Goal: Task Accomplishment & Management: Manage account settings

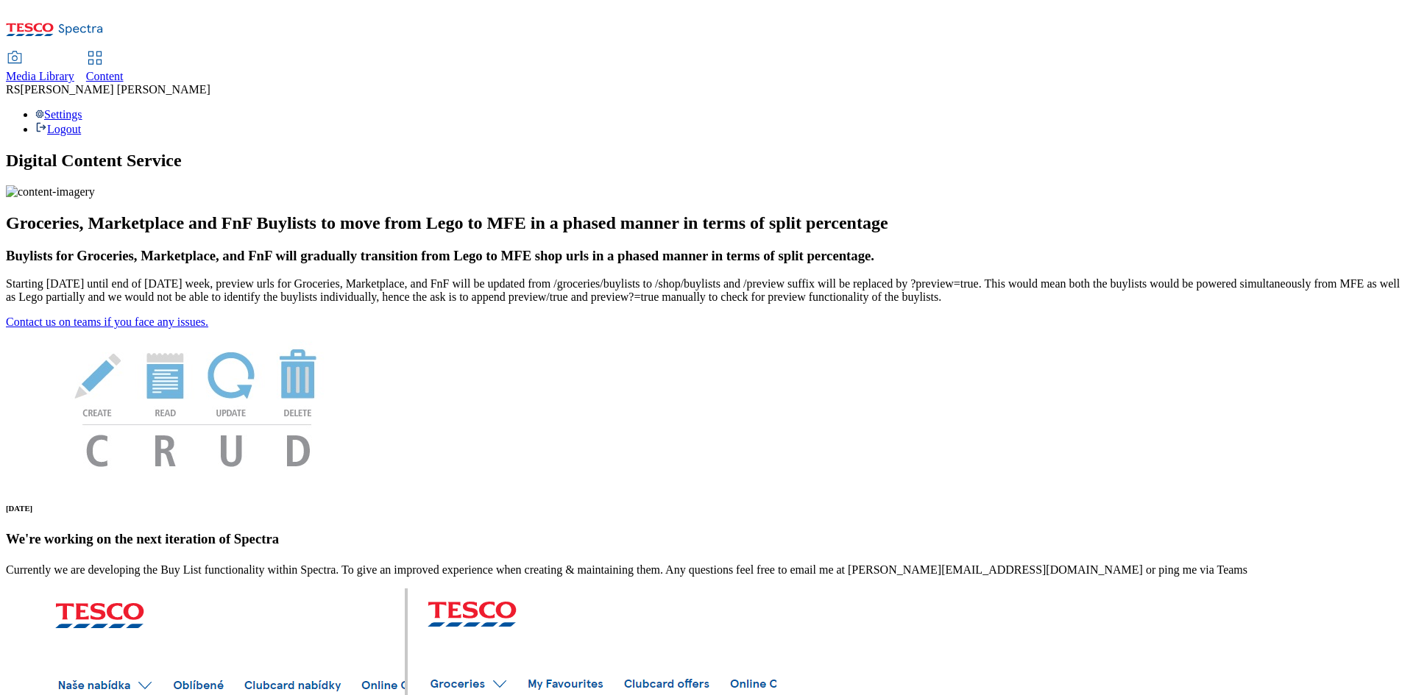
click at [124, 70] on span "Content" at bounding box center [105, 76] width 38 height 13
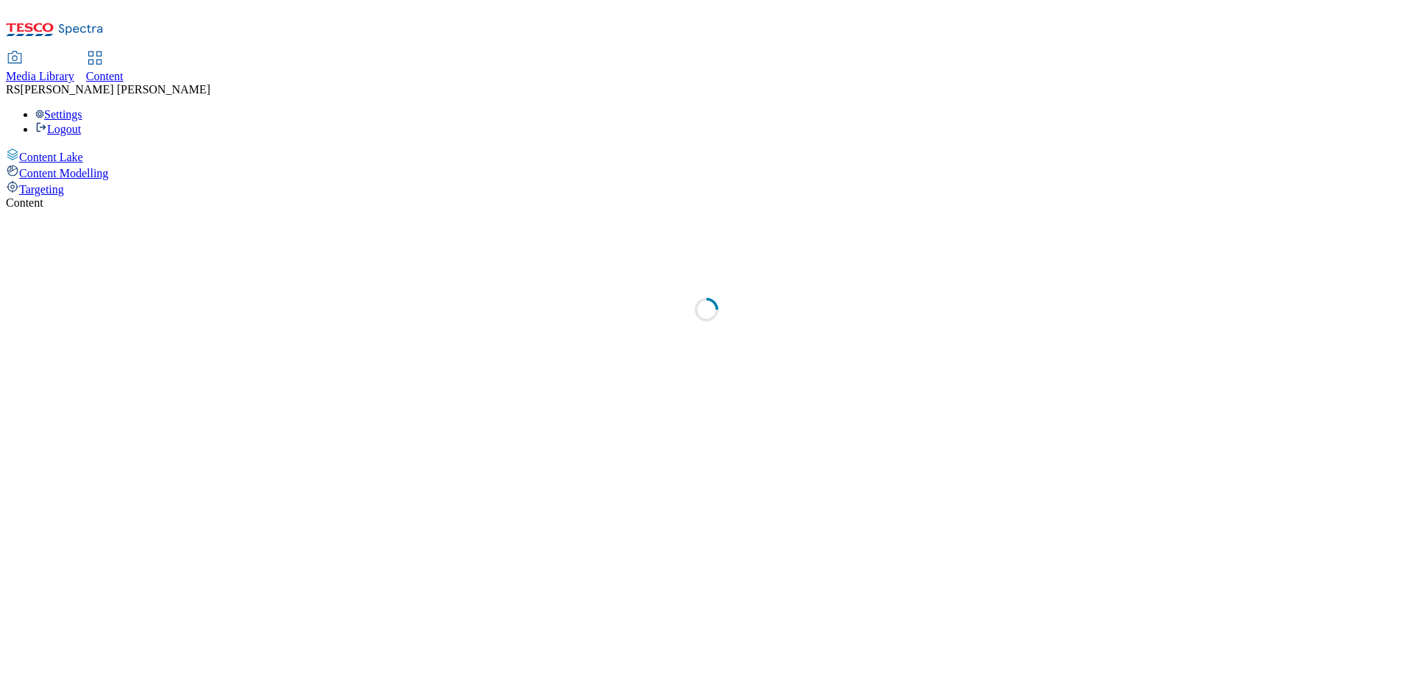
select select "ghs-uk"
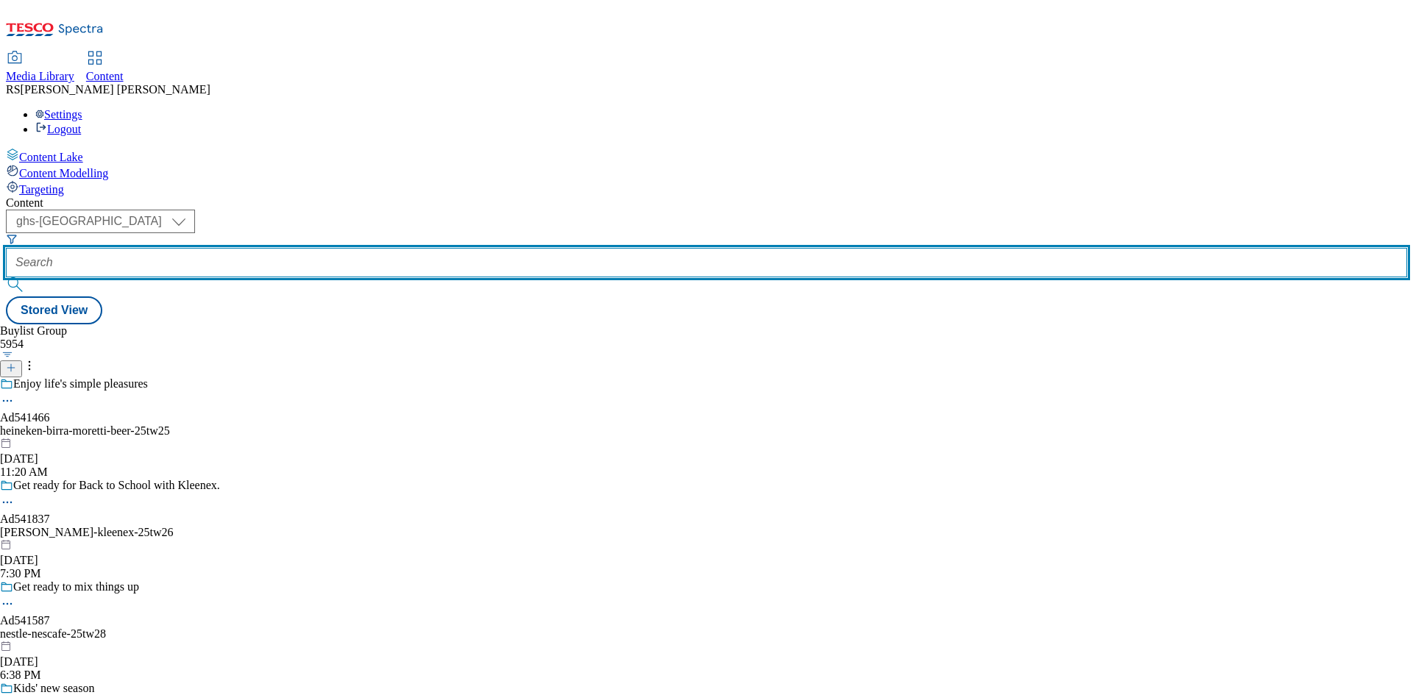
click at [367, 248] on input "text" at bounding box center [706, 262] width 1401 height 29
click at [350, 248] on input "text" at bounding box center [706, 262] width 1401 height 29
paste input "Ad540773"
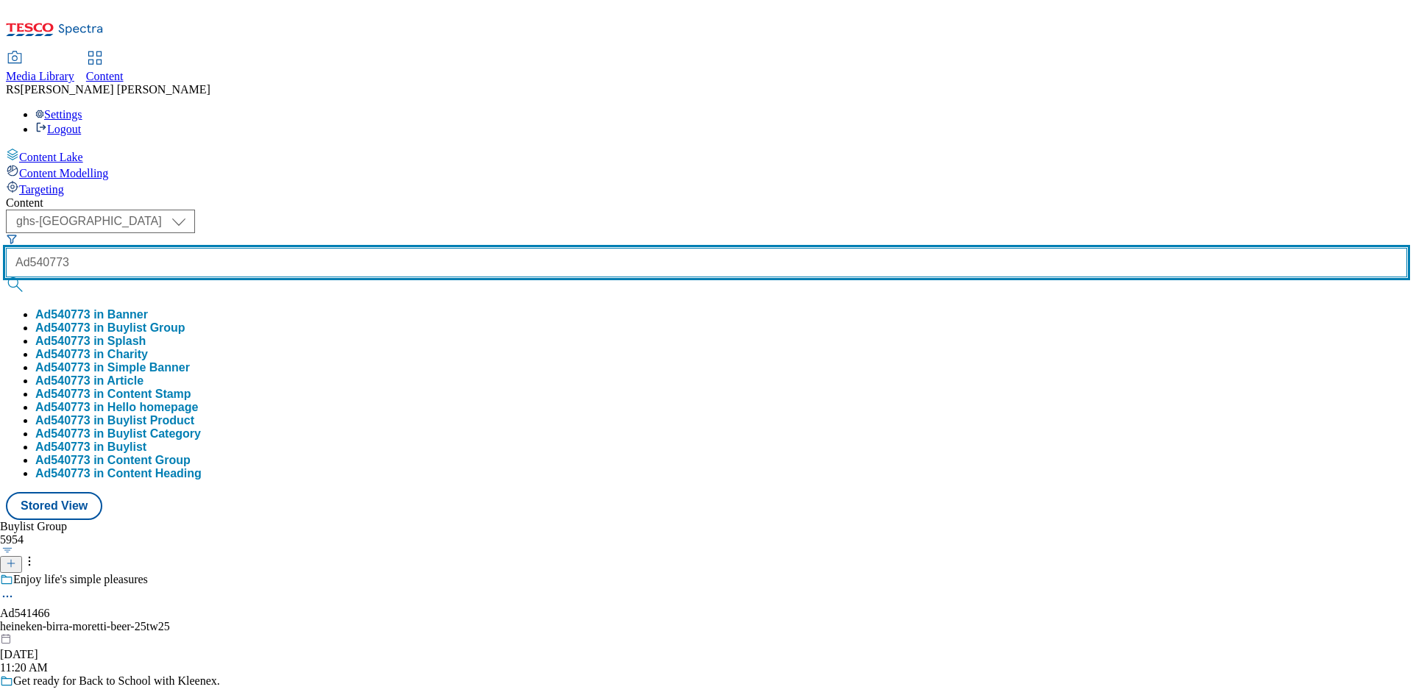
type input "Ad540773"
click at [6, 277] on button "submit" at bounding box center [16, 284] width 21 height 15
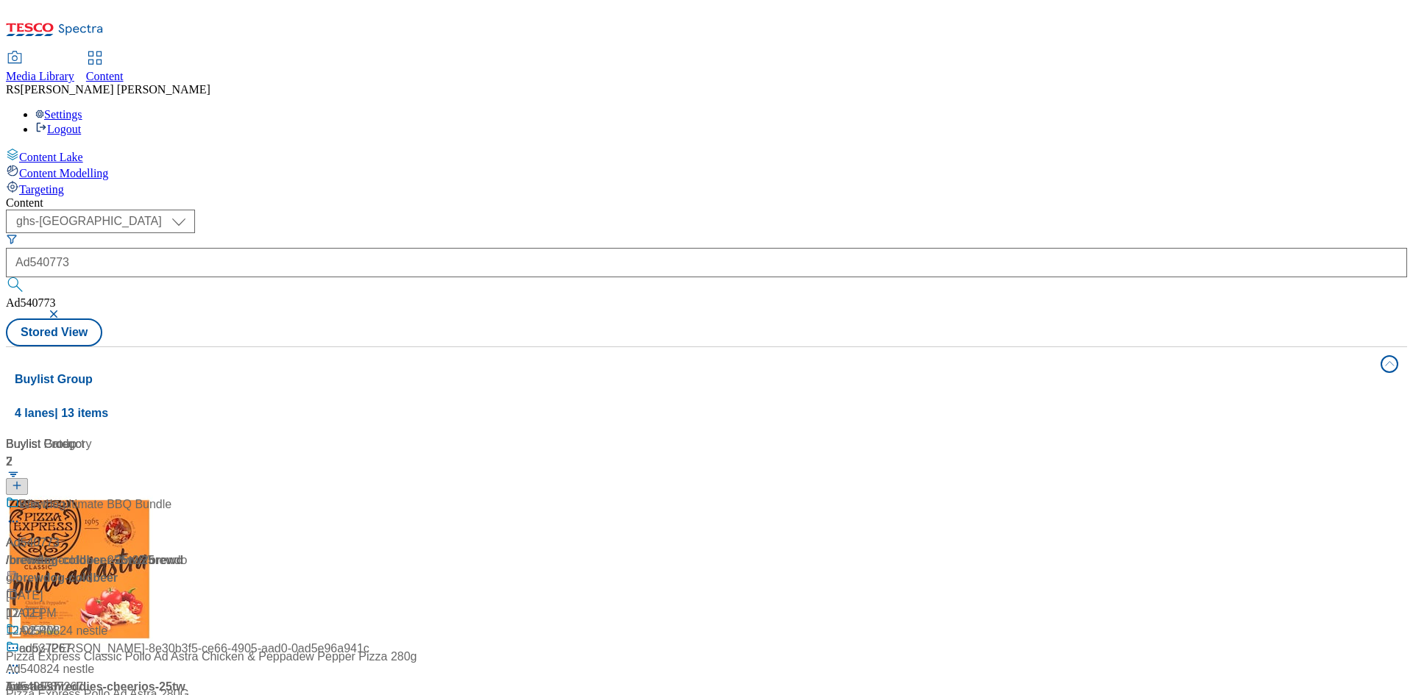
click at [755, 626] on div "Buylist Group 4 lanes | 13 items Buylist 2 Ad540773 / brewdog-coldbeer-25tw25 /…" at bounding box center [706, 668] width 1401 height 642
click at [60, 534] on div "Ad540773" at bounding box center [33, 543] width 54 height 18
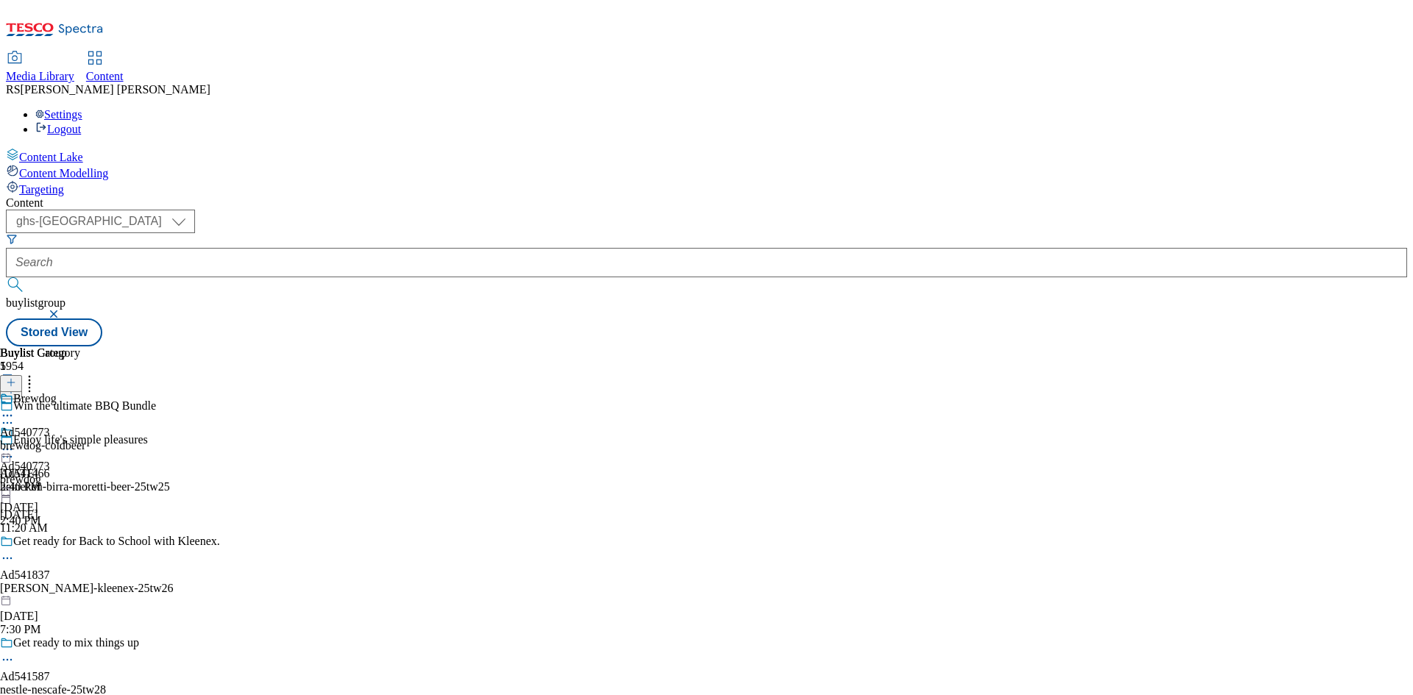
click at [15, 408] on icon at bounding box center [7, 415] width 15 height 15
click at [50, 426] on div "Ad540773" at bounding box center [25, 432] width 50 height 13
click at [16, 378] on icon at bounding box center [11, 383] width 10 height 10
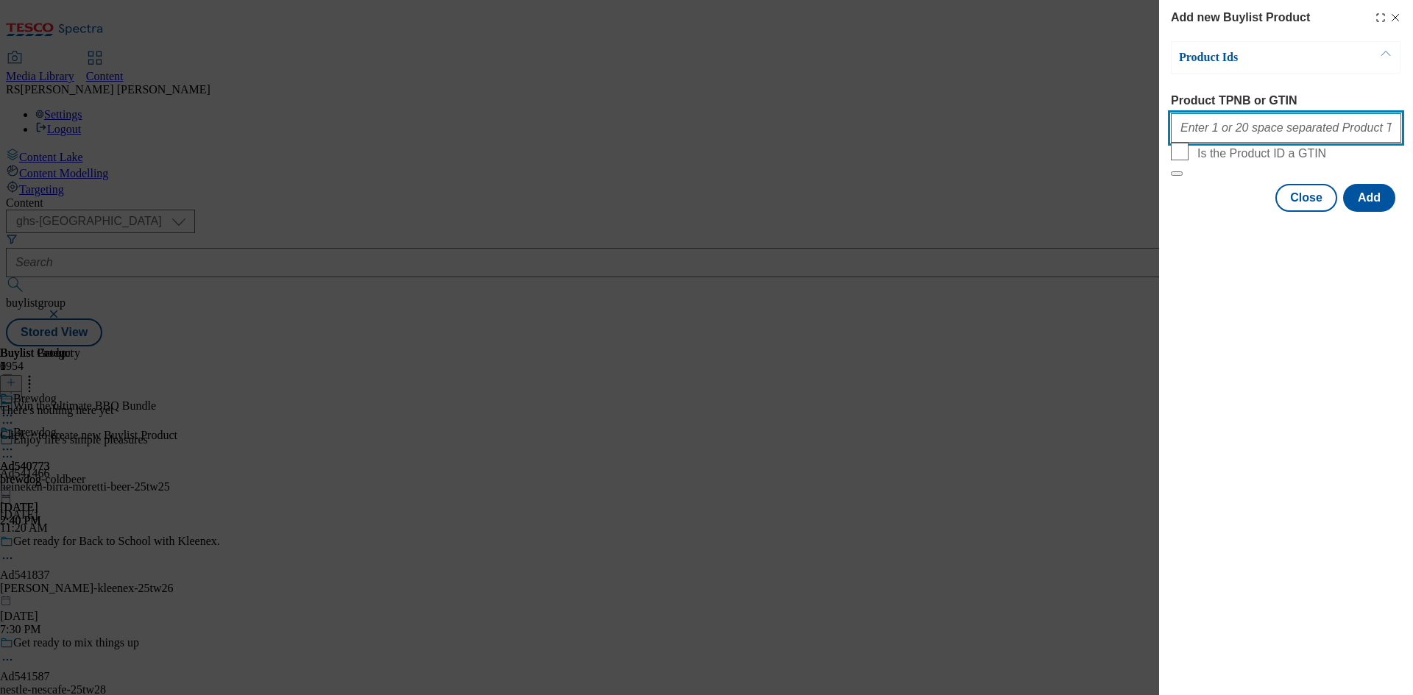
click at [1189, 129] on input "Product TPNB or GTIN" at bounding box center [1286, 127] width 230 height 29
paste input "92983838,"
paste input "92671482,"
type input "92983838,92671482"
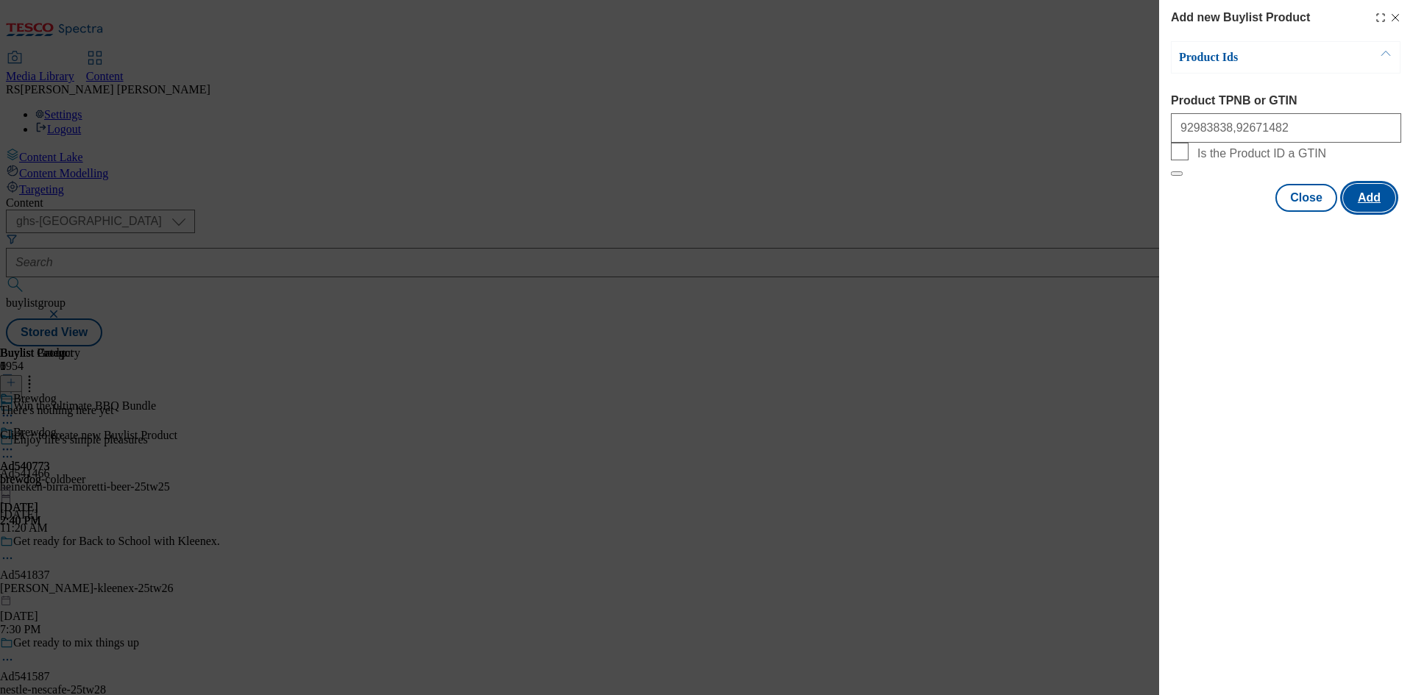
click at [1361, 212] on button "Add" at bounding box center [1369, 198] width 52 height 28
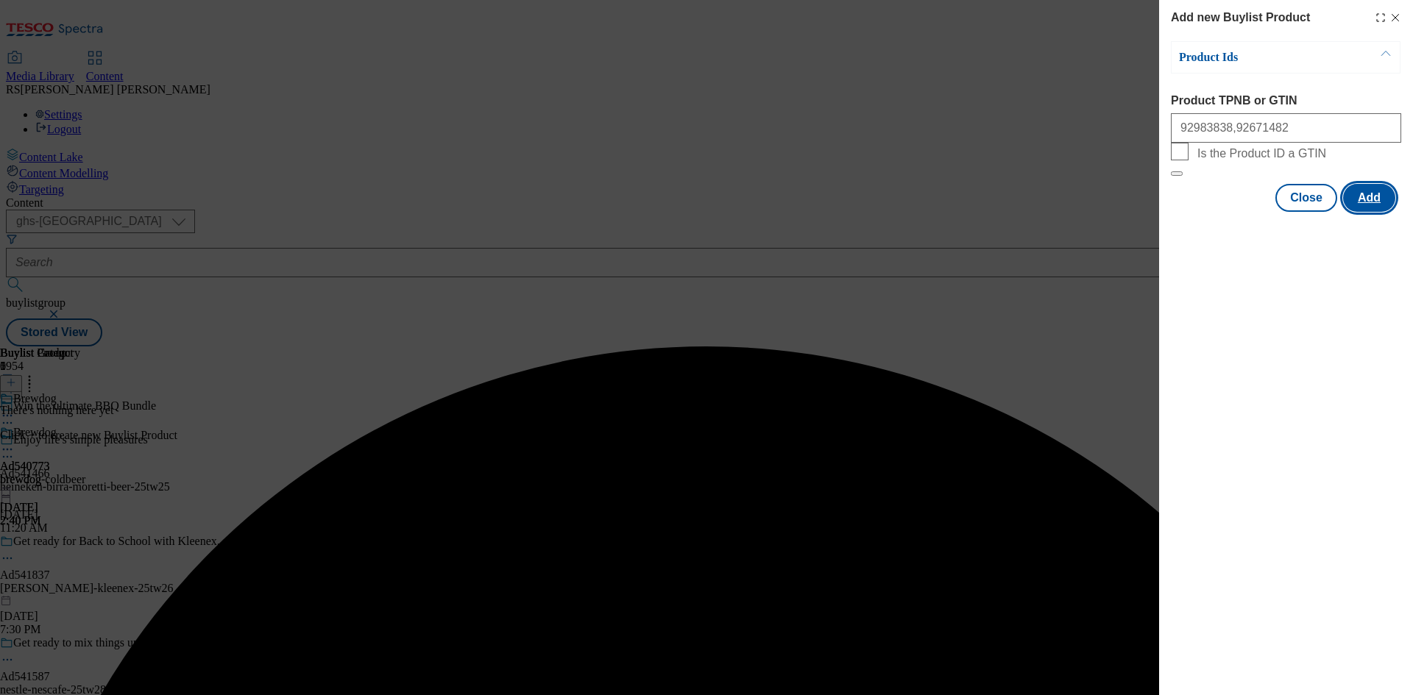
click at [1358, 212] on button "Add" at bounding box center [1369, 198] width 52 height 28
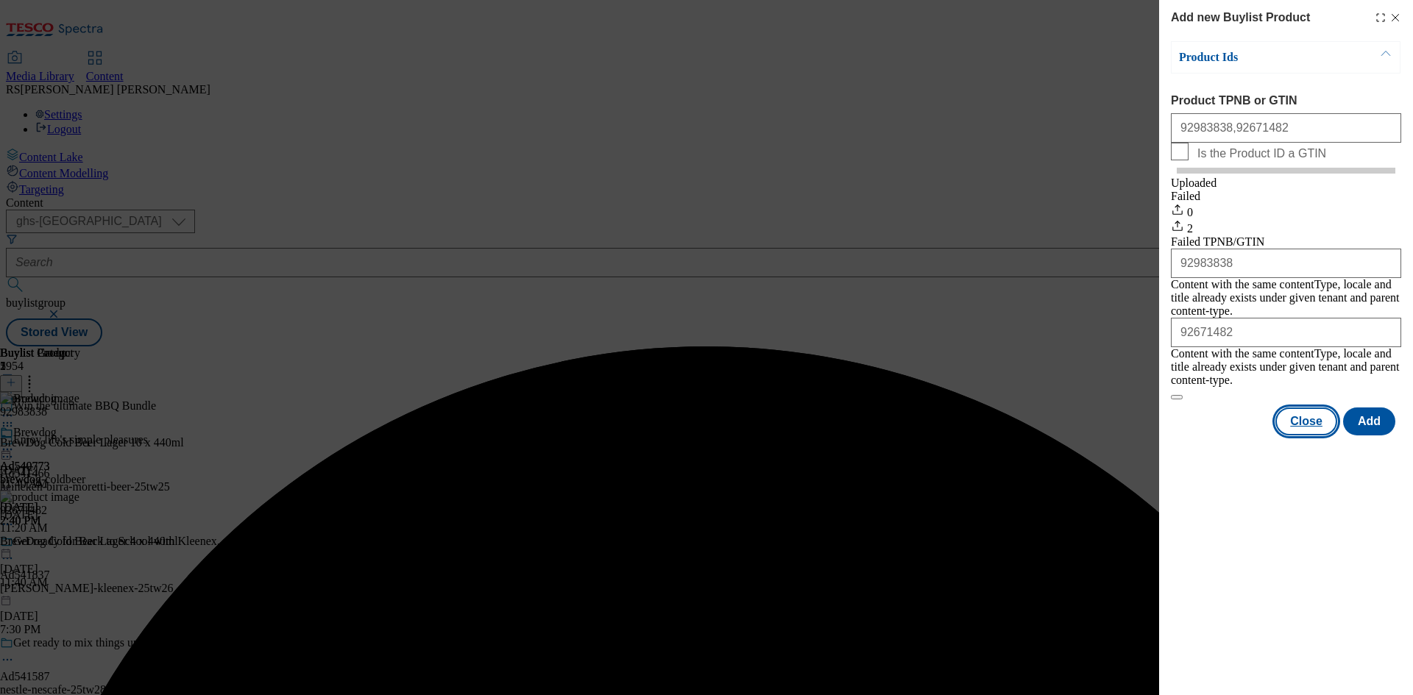
click at [1308, 424] on button "Close" at bounding box center [1306, 422] width 62 height 28
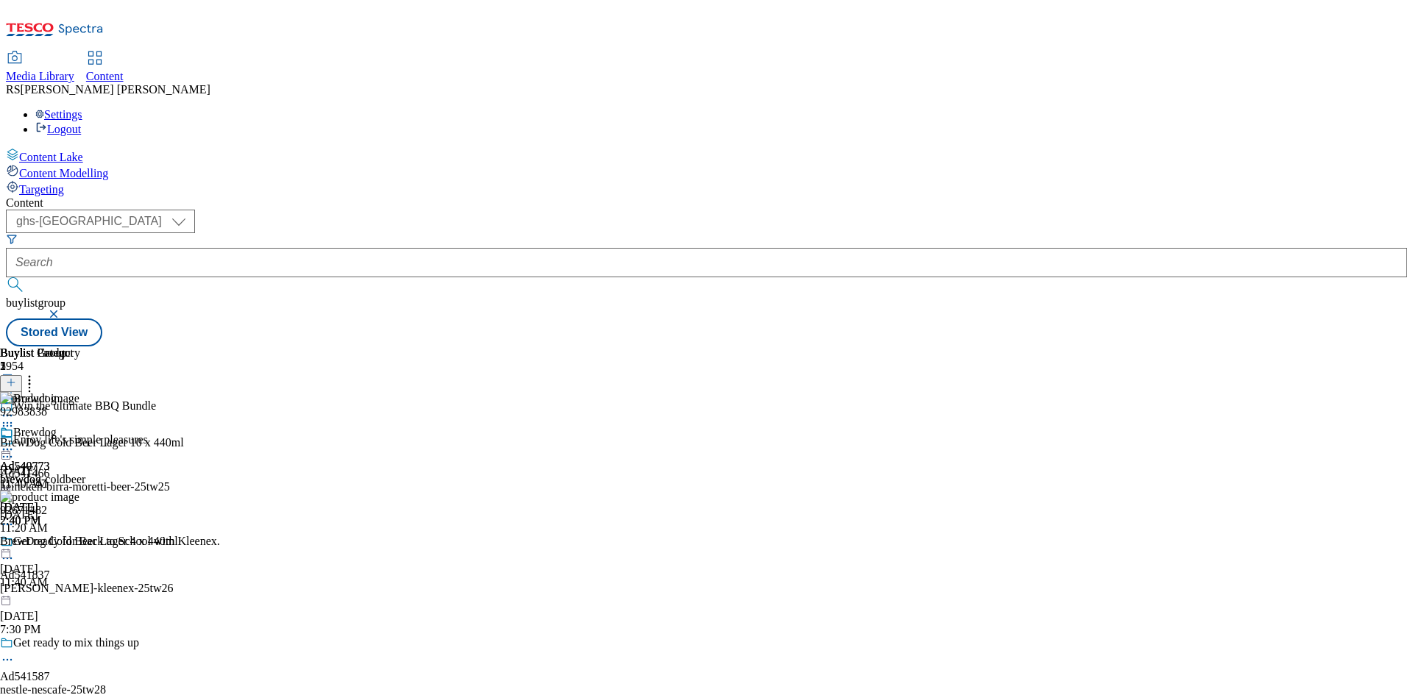
click at [15, 442] on icon at bounding box center [7, 449] width 15 height 15
click at [122, 577] on span "Open Preview Url" at bounding box center [84, 582] width 77 height 11
click at [15, 442] on icon at bounding box center [7, 449] width 15 height 15
click at [85, 494] on div "Brewdog Ad540773 brewdog-coldbeer Aug 13, 2025 2:40 PM" at bounding box center [42, 477] width 85 height 102
click at [15, 419] on icon at bounding box center [7, 426] width 15 height 15
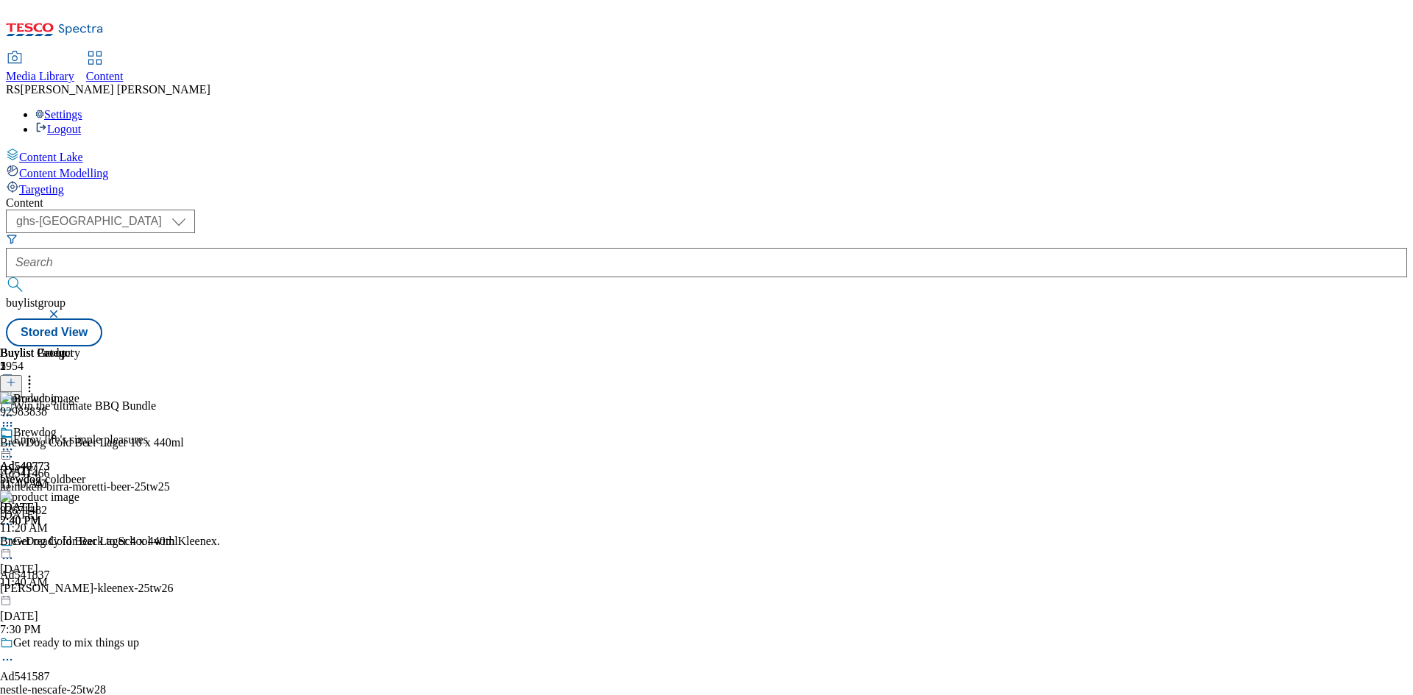
click at [85, 426] on div "Brewdog Ad540773 brewdog-coldbeer Aug 13, 2025 2:40 PM" at bounding box center [42, 477] width 85 height 102
click at [50, 471] on div "Ad540773 brewdog Aug 13, 2025 2:40 PM" at bounding box center [25, 477] width 50 height 102
click at [13, 426] on span at bounding box center [13, 434] width 0 height 16
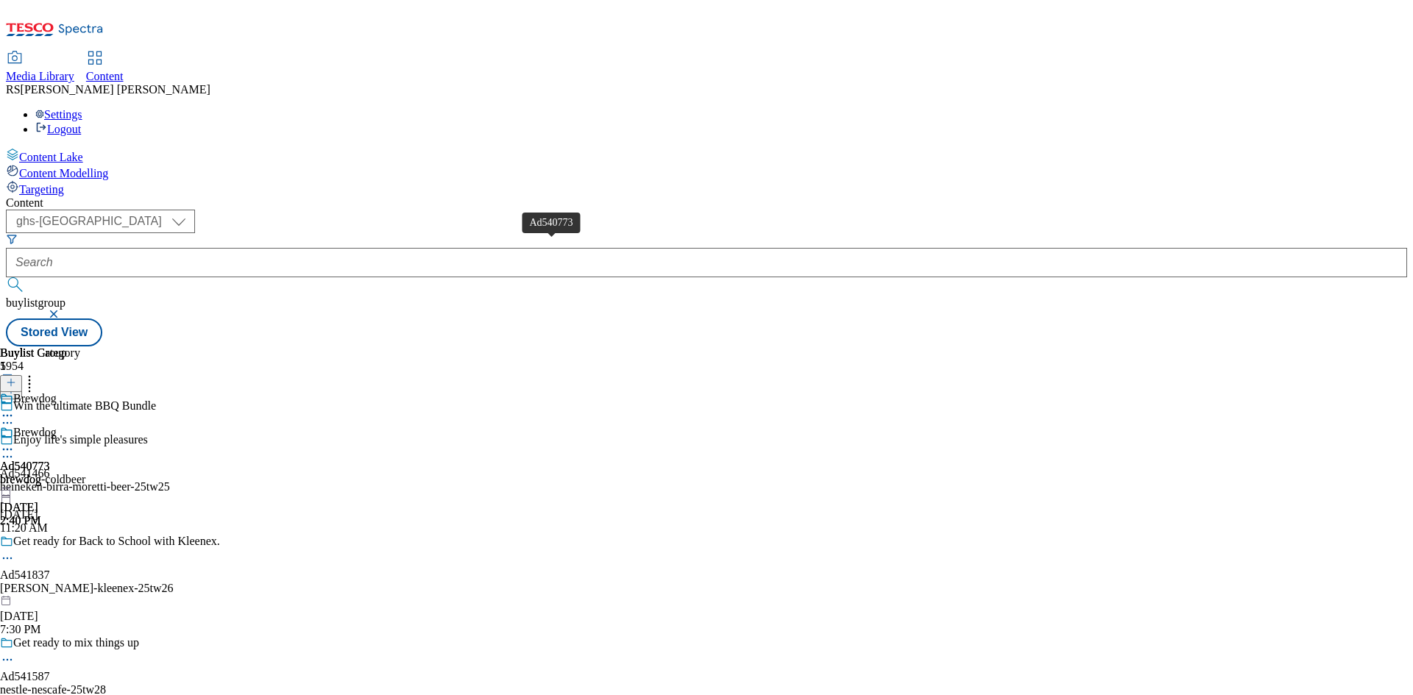
click at [50, 460] on div "Ad540773" at bounding box center [25, 466] width 50 height 13
click at [50, 426] on div "Ad540773 brewdog Aug 13, 2025 2:40 PM" at bounding box center [25, 477] width 50 height 102
click at [85, 426] on div "Brewdog Ad540773 brewdog-coldbeer Aug 13, 2025 2:40 PM" at bounding box center [42, 477] width 85 height 102
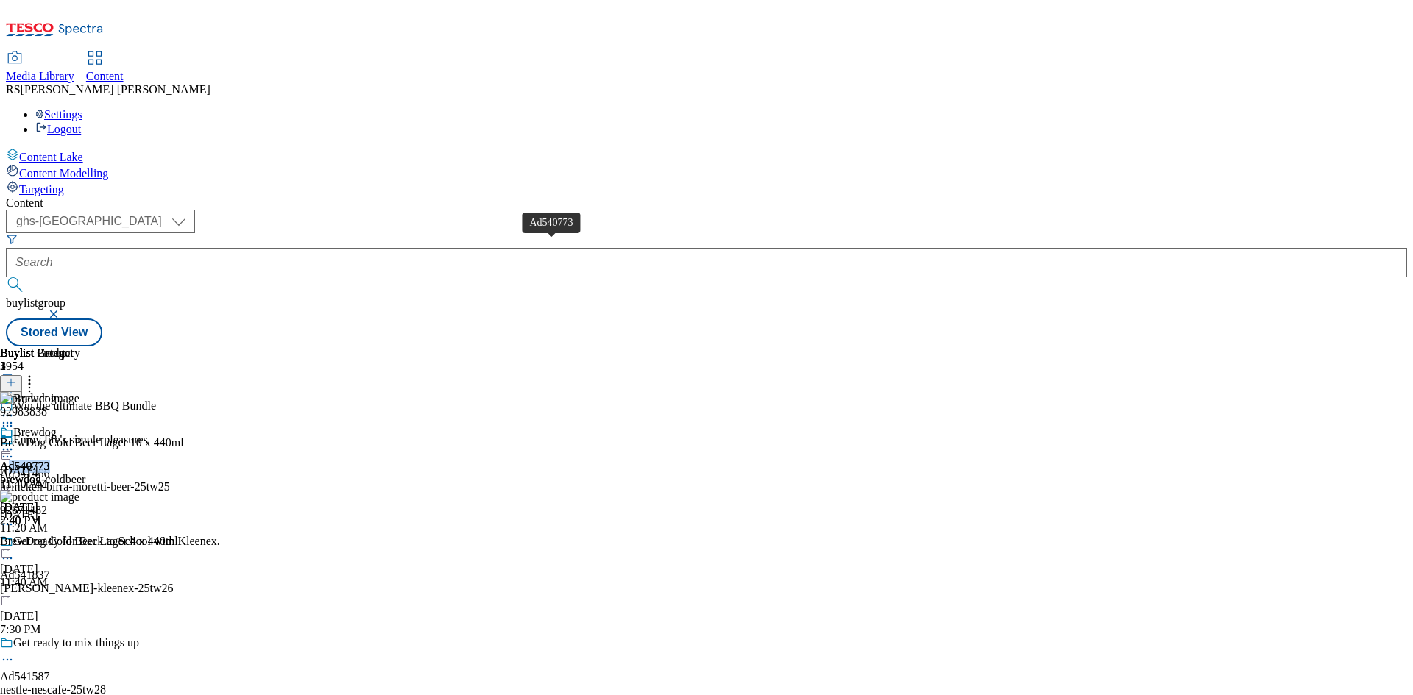
drag, startPoint x: 547, startPoint y: 245, endPoint x: 500, endPoint y: 252, distance: 47.6
click at [50, 460] on div "Ad540773" at bounding box center [25, 466] width 50 height 13
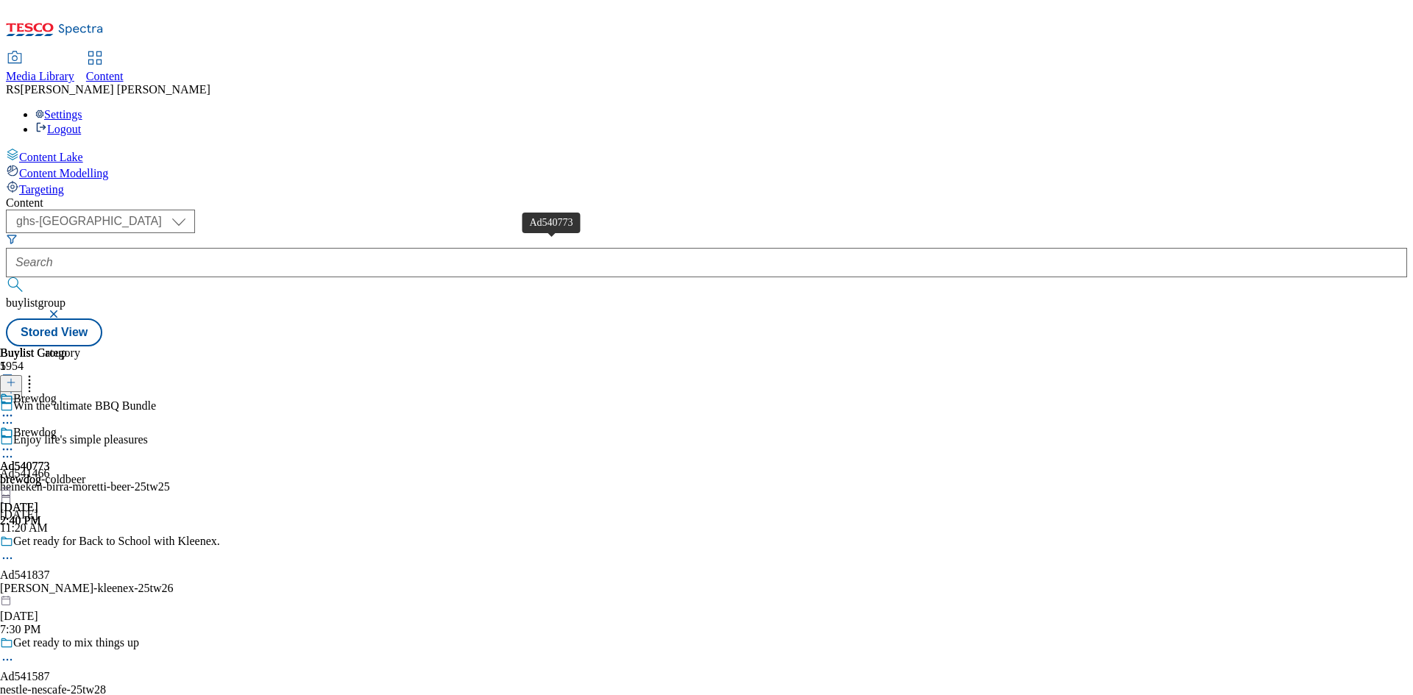
click at [50, 460] on div "Ad540773" at bounding box center [25, 466] width 50 height 13
click at [50, 426] on div "Ad540773 brewdog Aug 13, 2025 2:40 PM" at bounding box center [25, 477] width 50 height 102
click at [50, 473] on div "brewdog" at bounding box center [25, 479] width 50 height 13
click at [50, 460] on div "Ad540773" at bounding box center [25, 466] width 50 height 13
click at [15, 442] on icon at bounding box center [7, 449] width 15 height 15
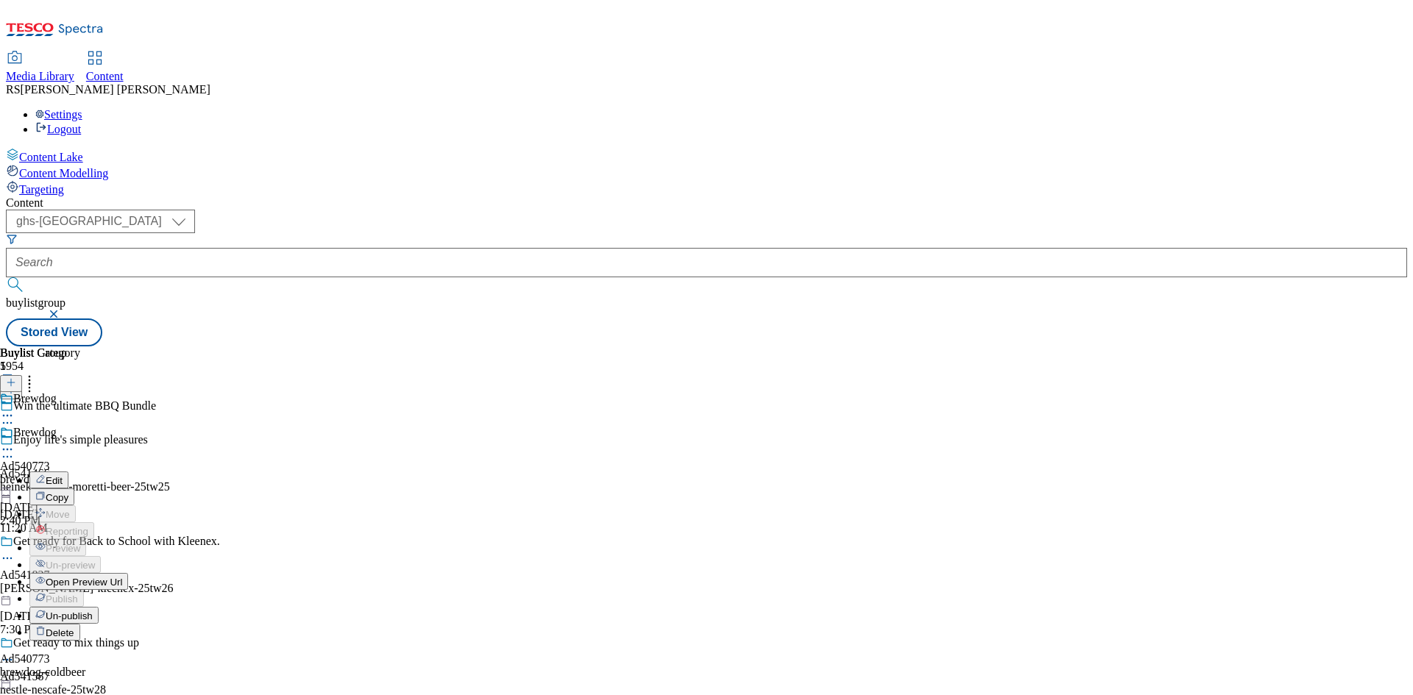
click at [1038, 347] on div "Buylist Group 5954 Win the ultimate BBQ Bundle Enjoy life's simple pleasures Ad…" at bounding box center [706, 347] width 1401 height 0
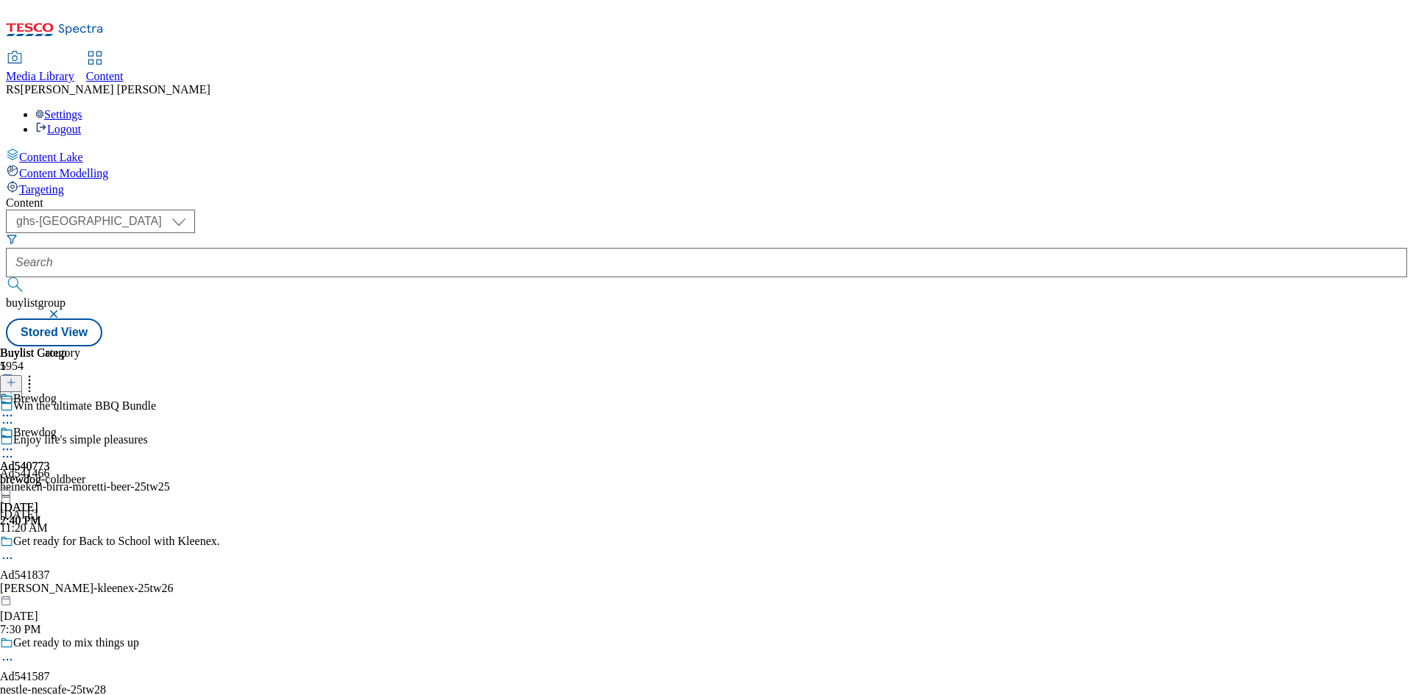
click at [15, 442] on icon at bounding box center [7, 449] width 15 height 15
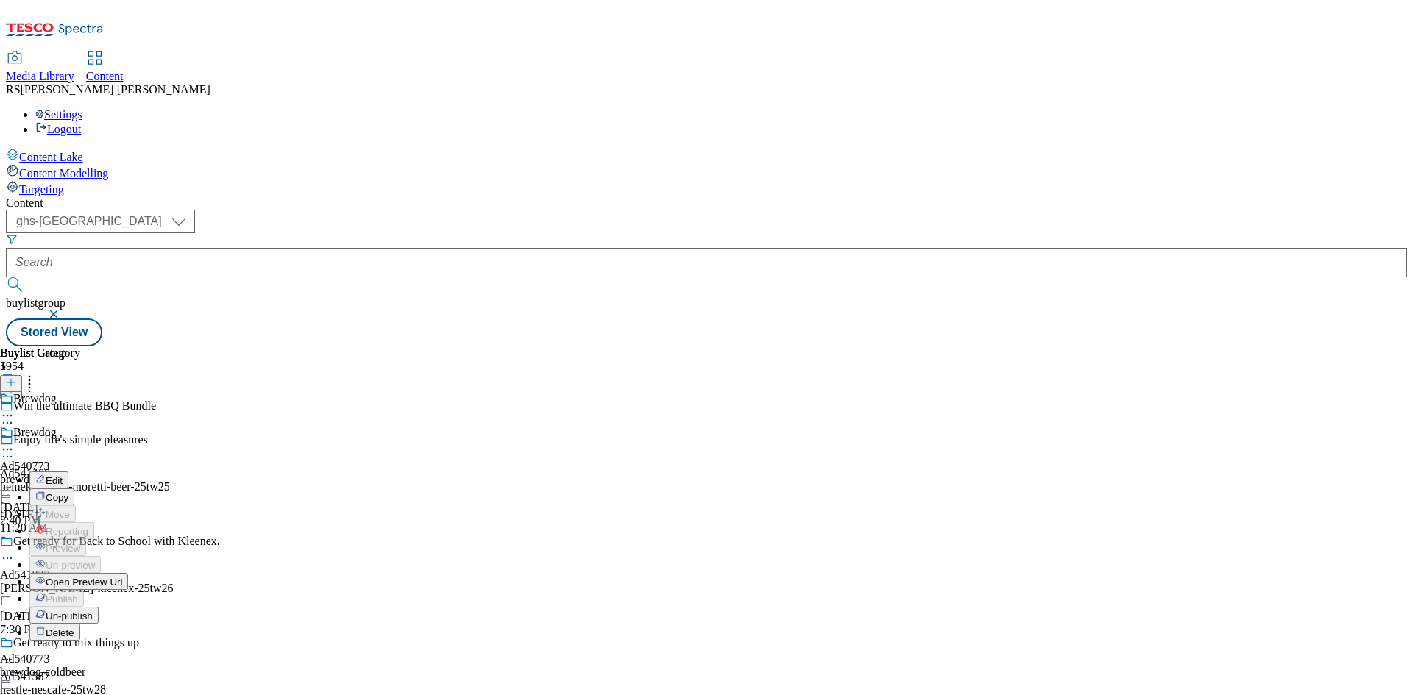
click at [122, 577] on span "Open Preview Url" at bounding box center [84, 582] width 77 height 11
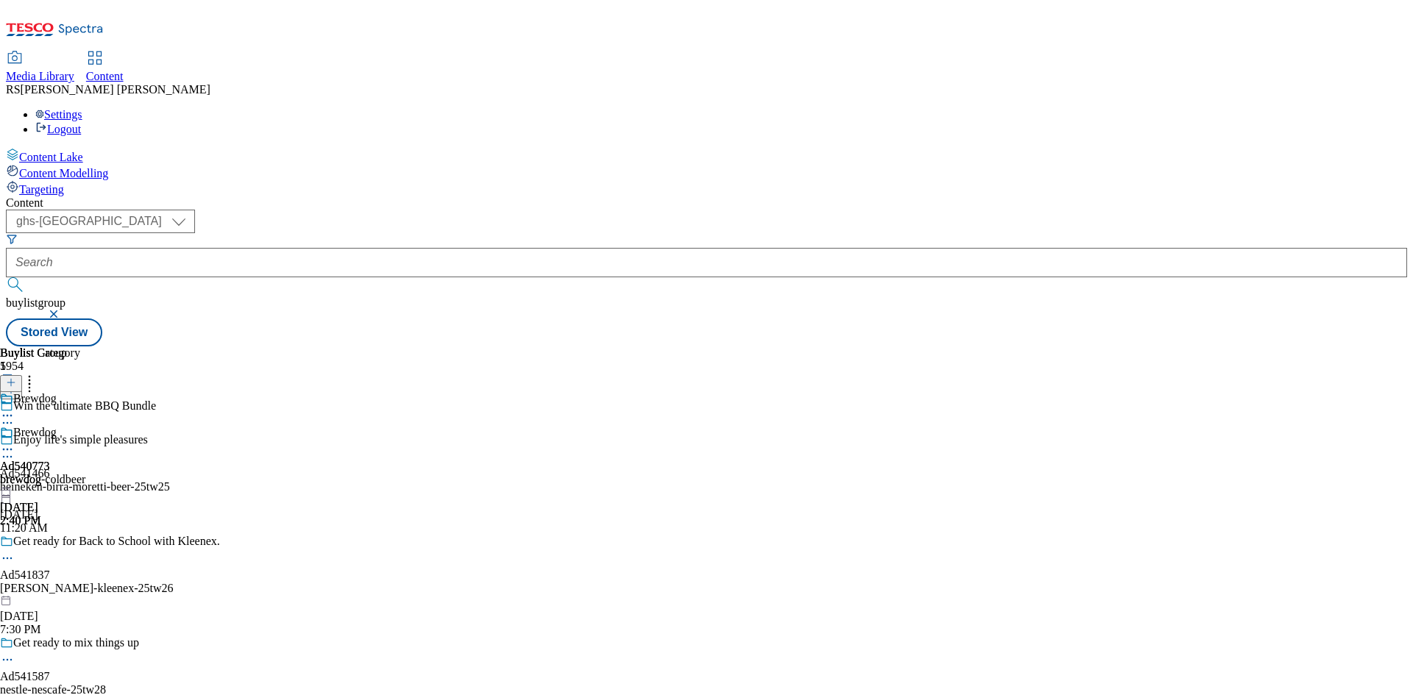
click at [50, 426] on div "Ad540773 brewdog Aug 13, 2025 2:40 PM" at bounding box center [25, 477] width 50 height 102
click at [15, 442] on icon at bounding box center [7, 449] width 15 height 15
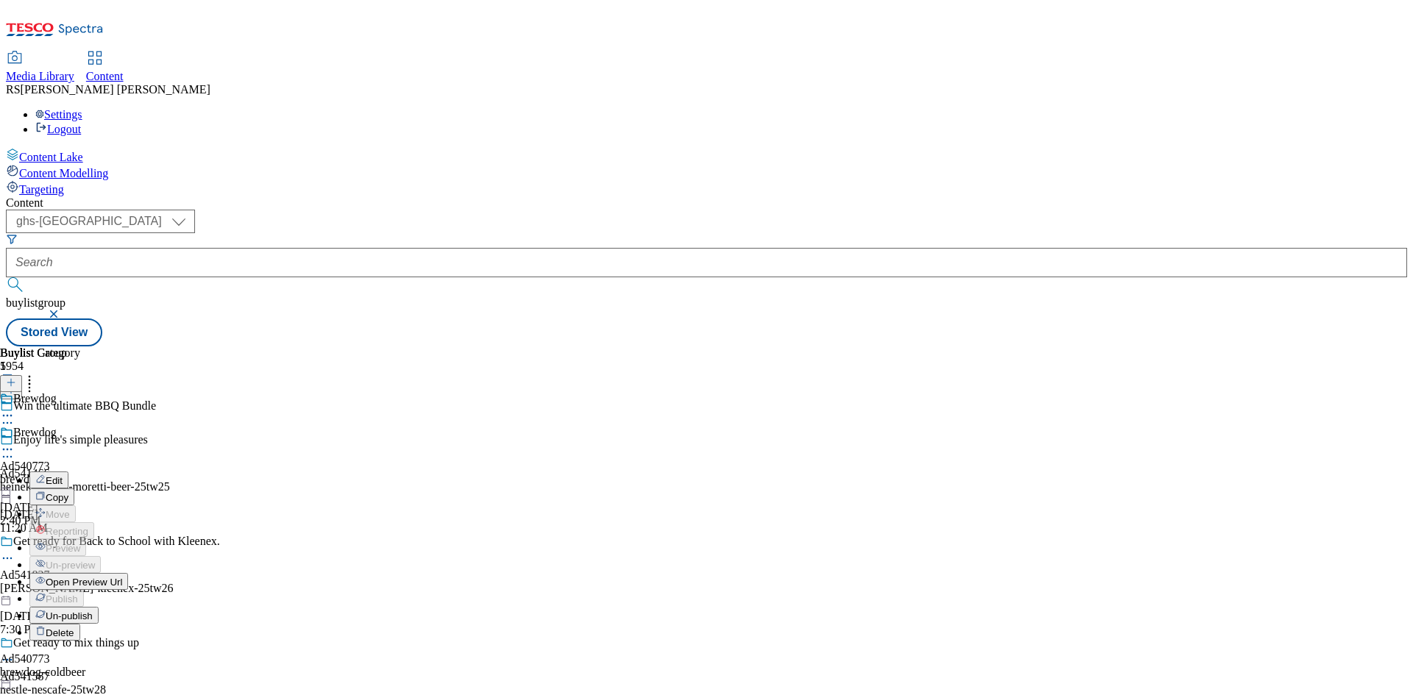
click at [99, 607] on button "Un-publish" at bounding box center [63, 615] width 69 height 17
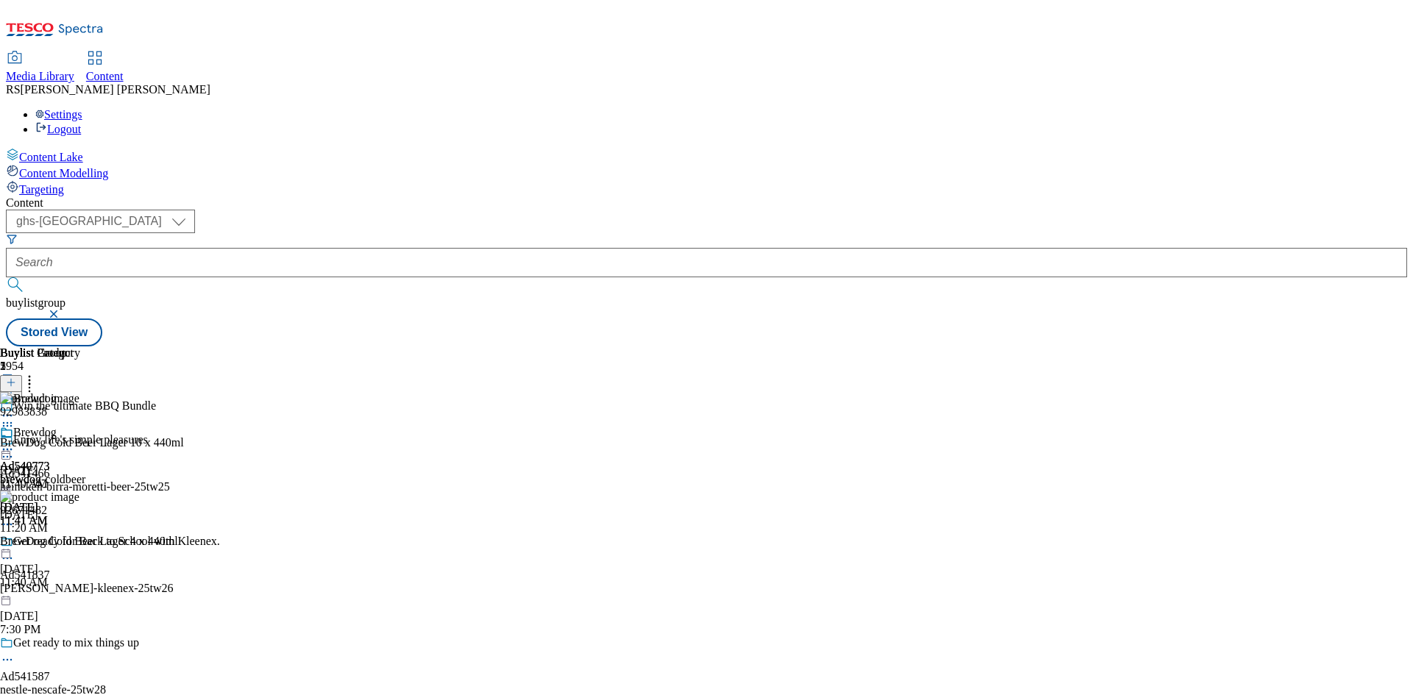
click at [15, 442] on icon at bounding box center [7, 449] width 15 height 15
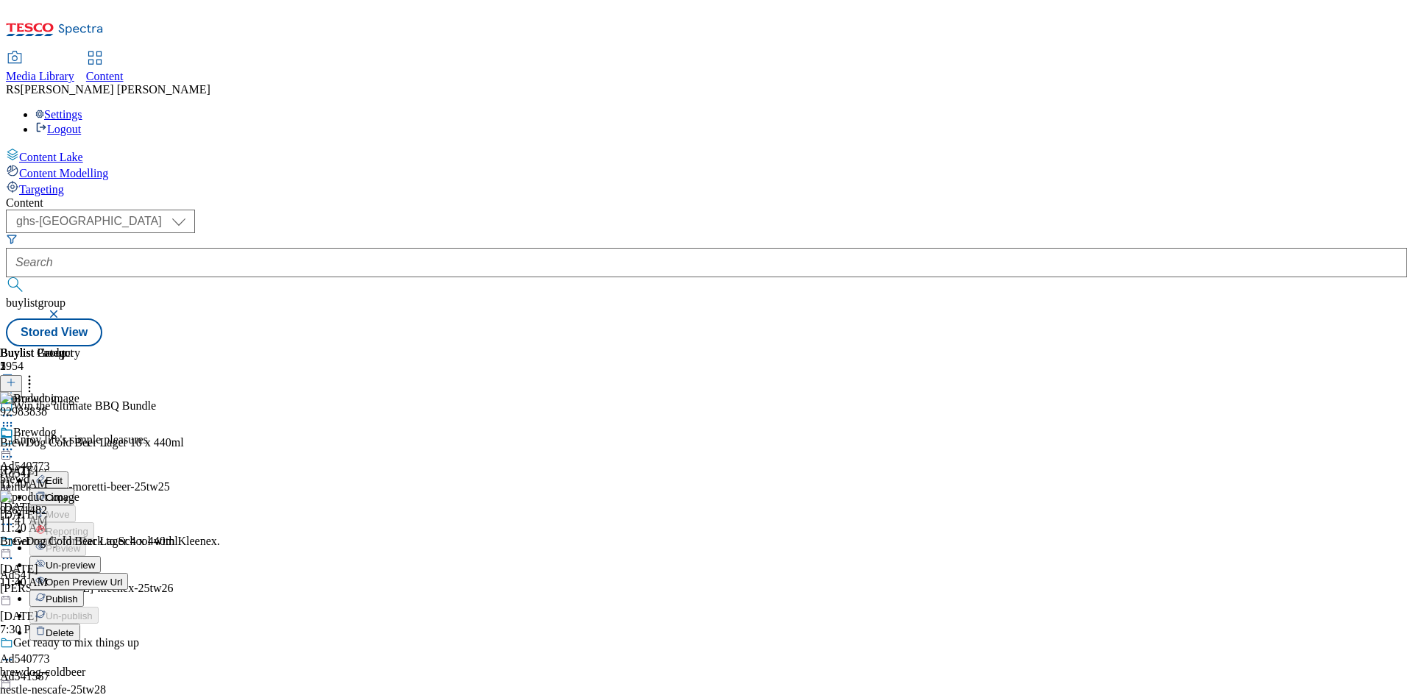
click at [95, 560] on span "Un-preview" at bounding box center [70, 565] width 49 height 11
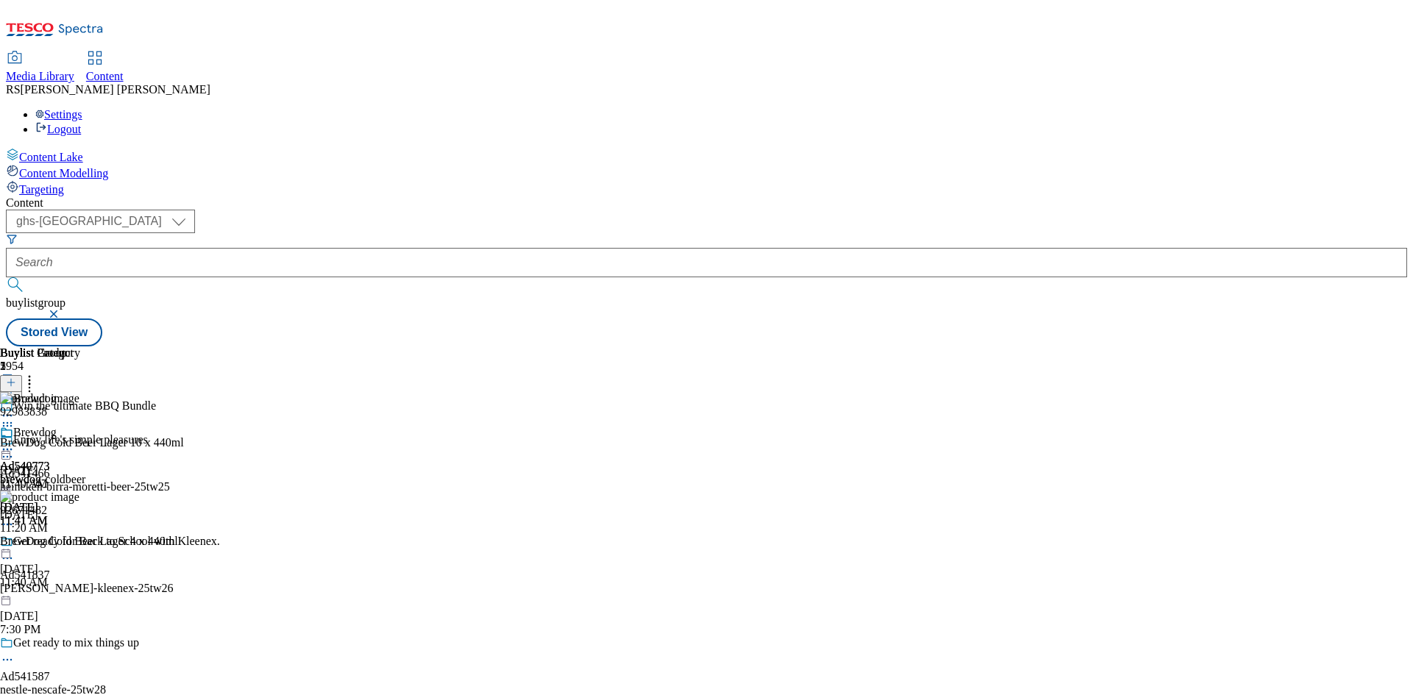
click at [15, 442] on icon at bounding box center [7, 449] width 15 height 15
click at [86, 539] on button "Preview" at bounding box center [57, 547] width 57 height 17
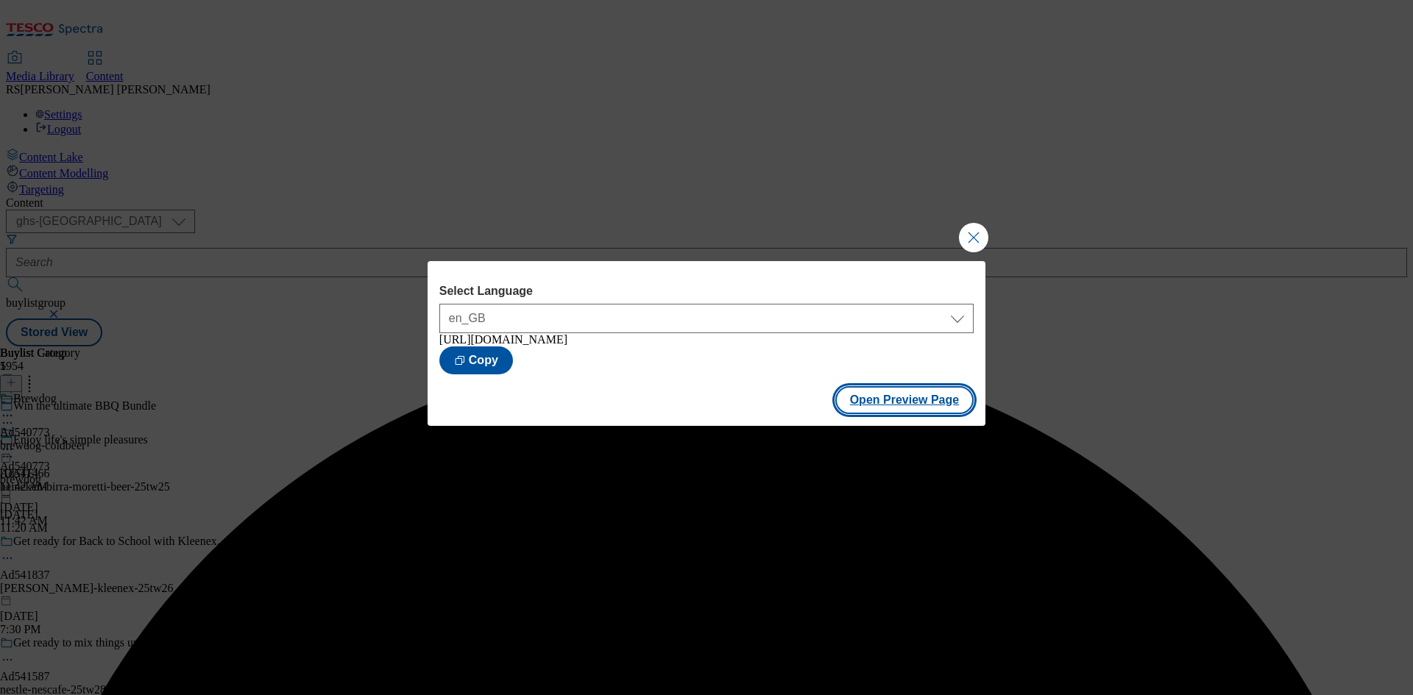
click at [873, 411] on button "Open Preview Page" at bounding box center [904, 400] width 139 height 28
click at [960, 225] on button "Close Modal" at bounding box center [973, 237] width 29 height 29
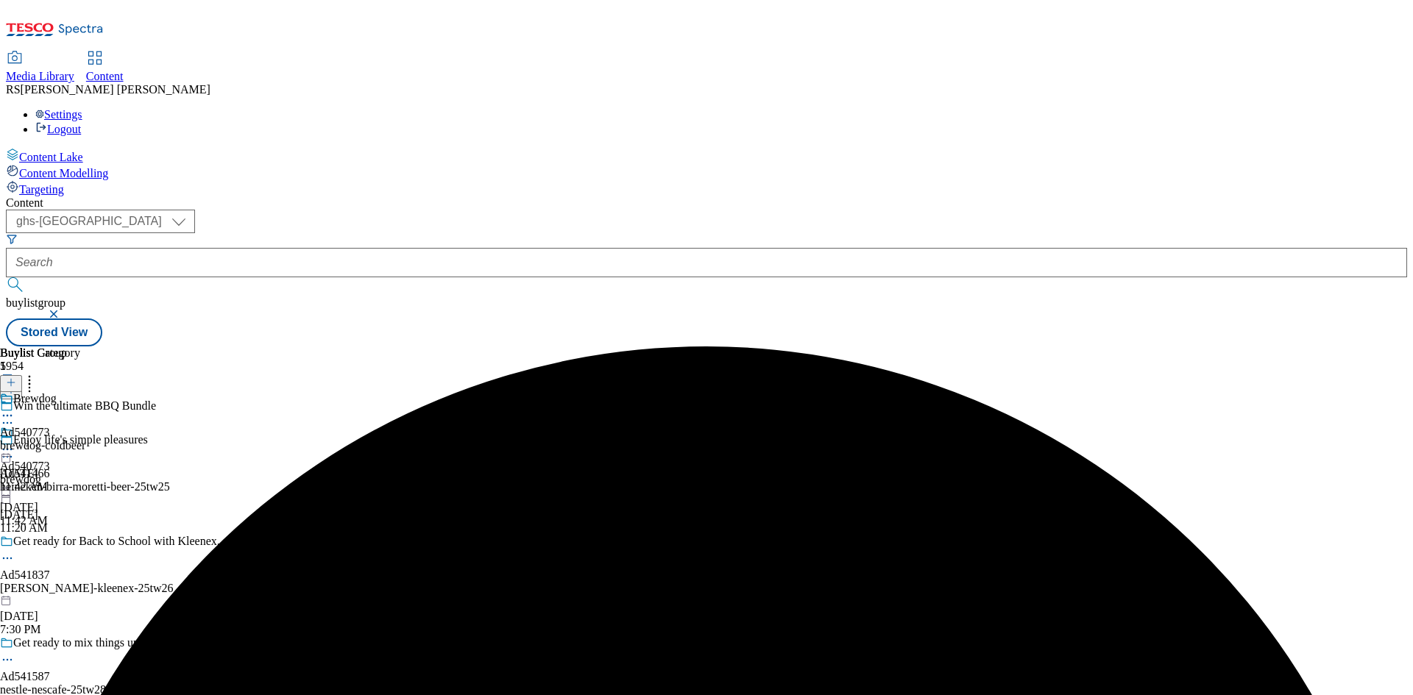
click at [15, 442] on icon at bounding box center [7, 449] width 15 height 15
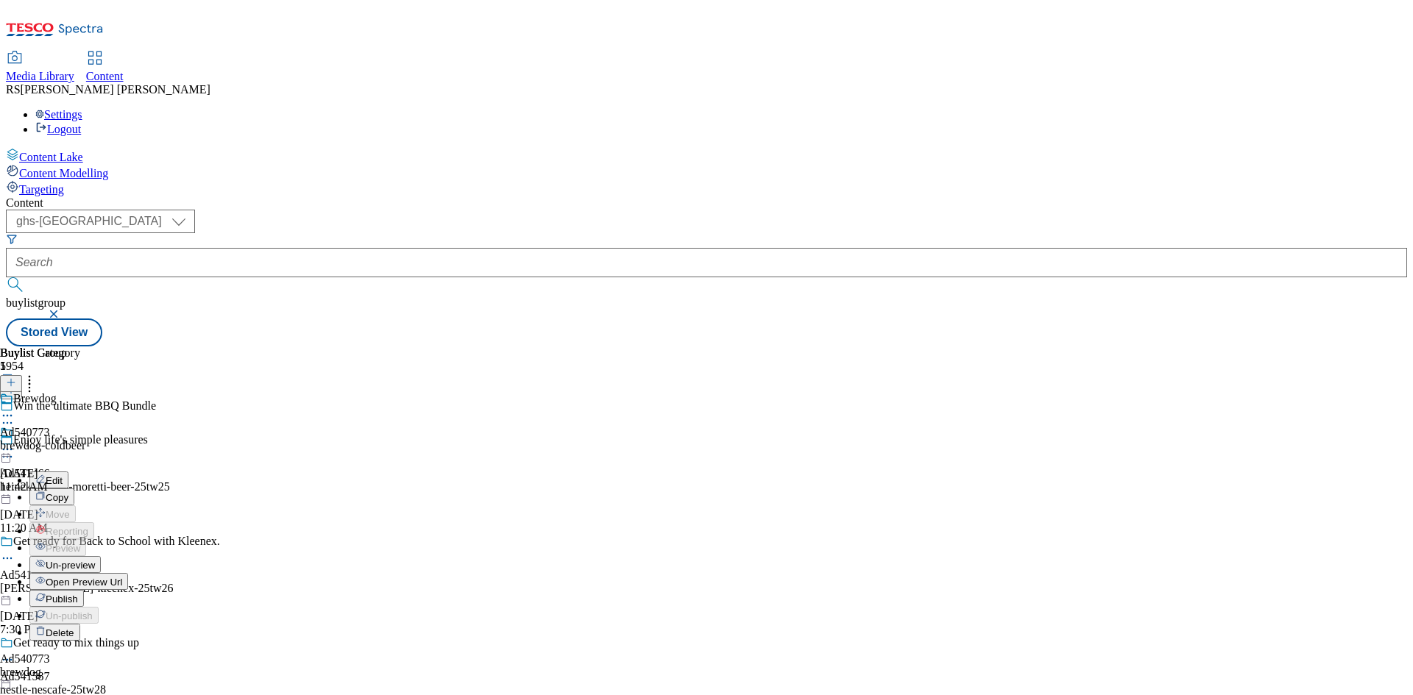
click at [68, 472] on button "Edit" at bounding box center [48, 480] width 39 height 17
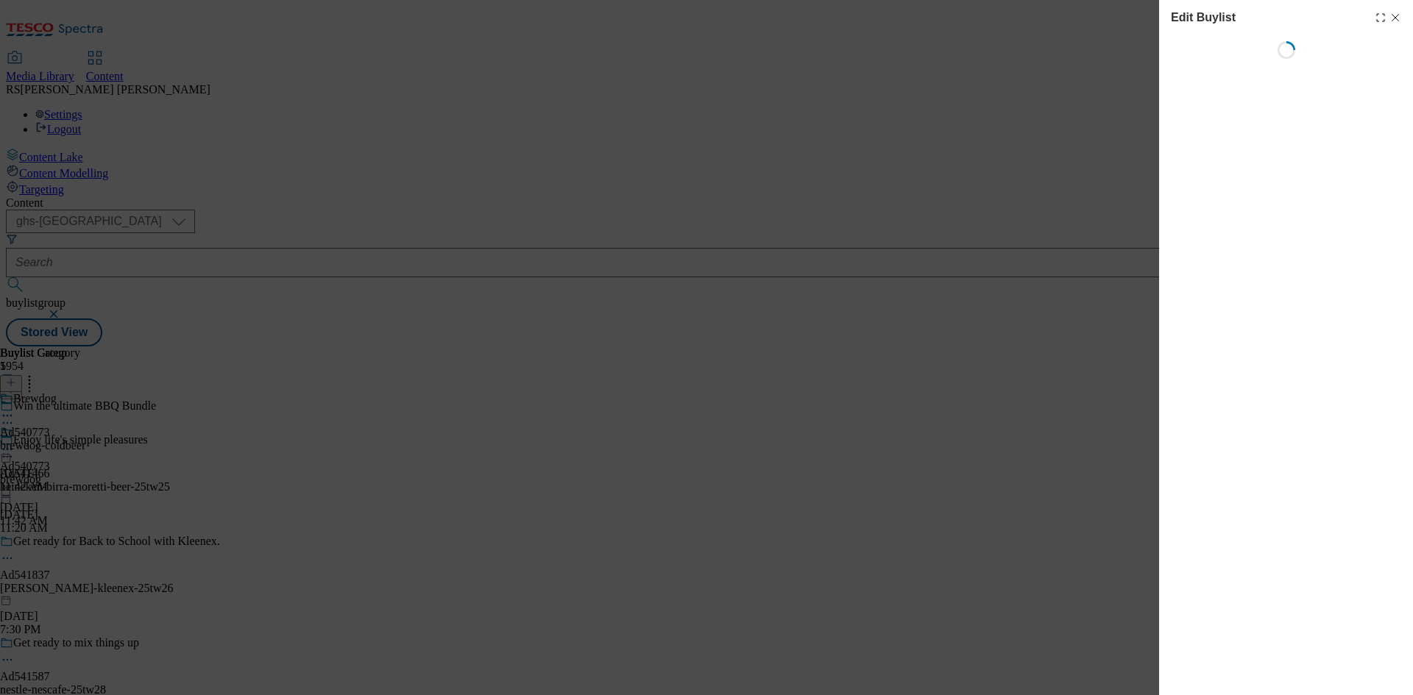
select select "tactical"
select select "supplier funded short term 1-3 weeks"
select select "dunnhumby"
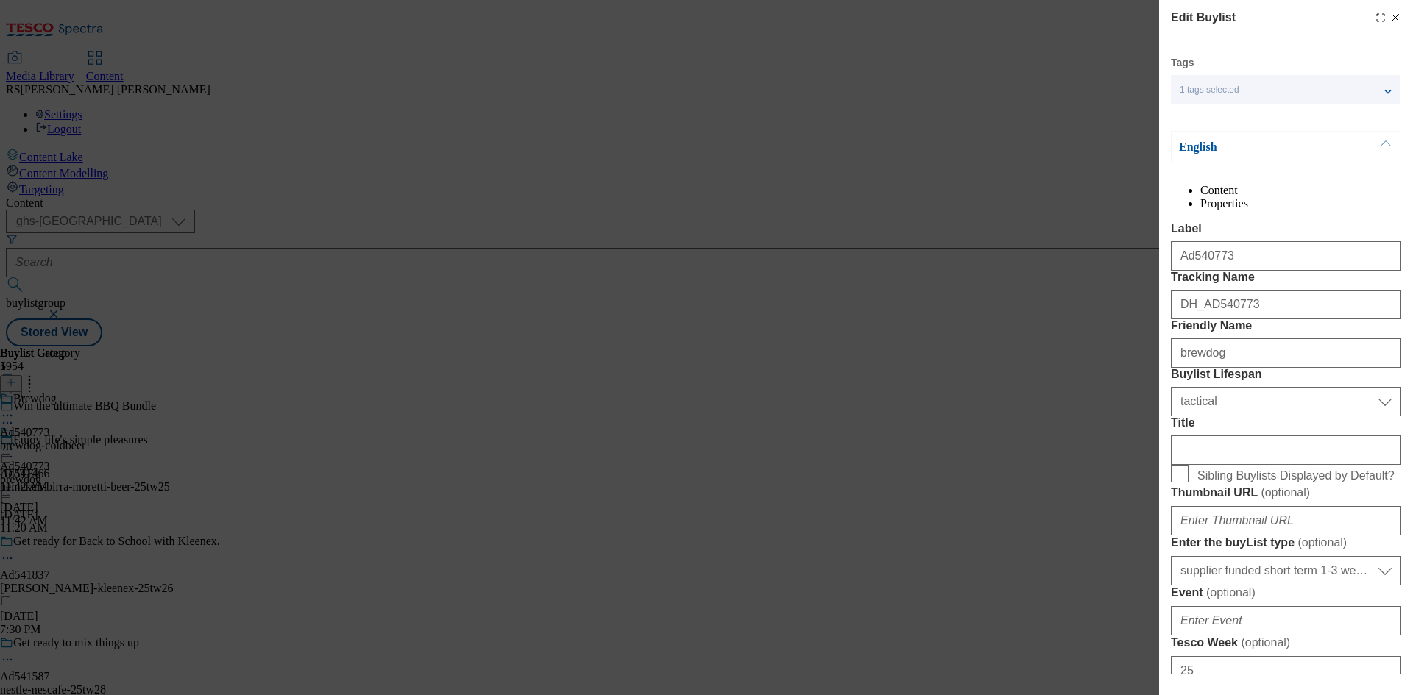
select select "Banner"
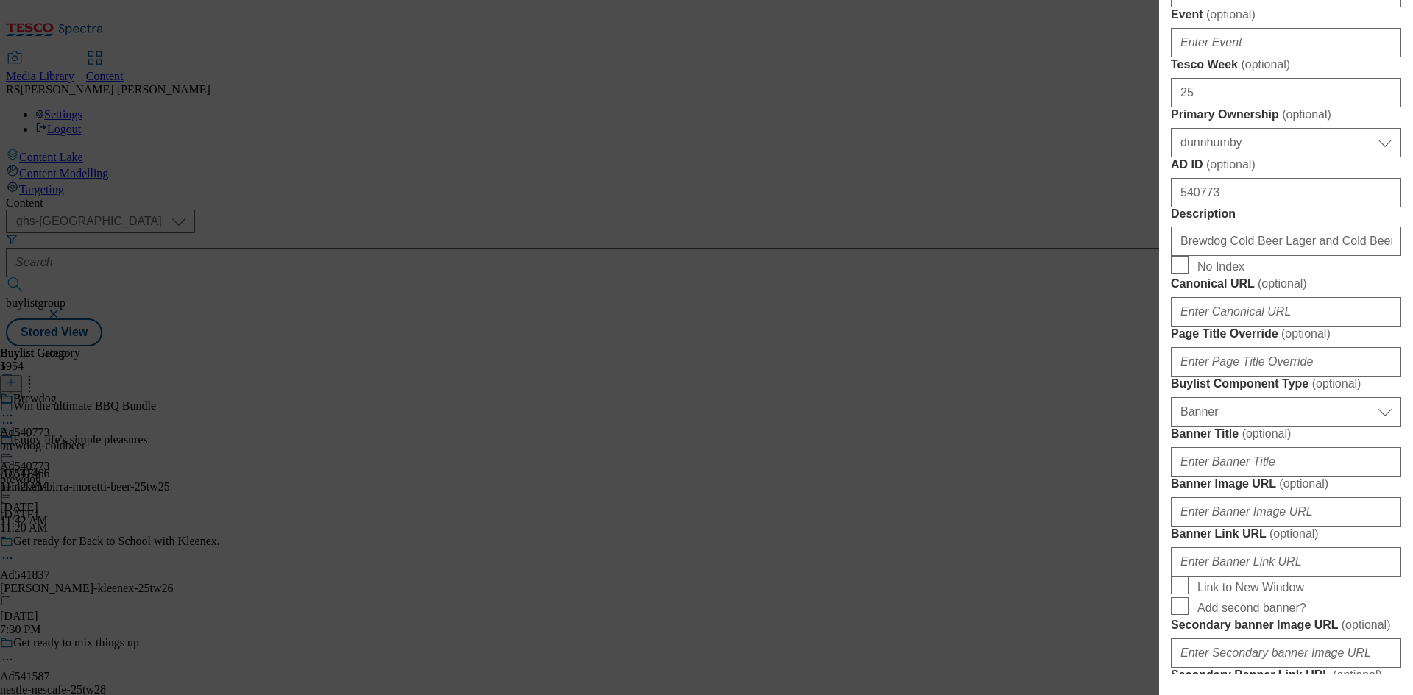
scroll to position [589, 0]
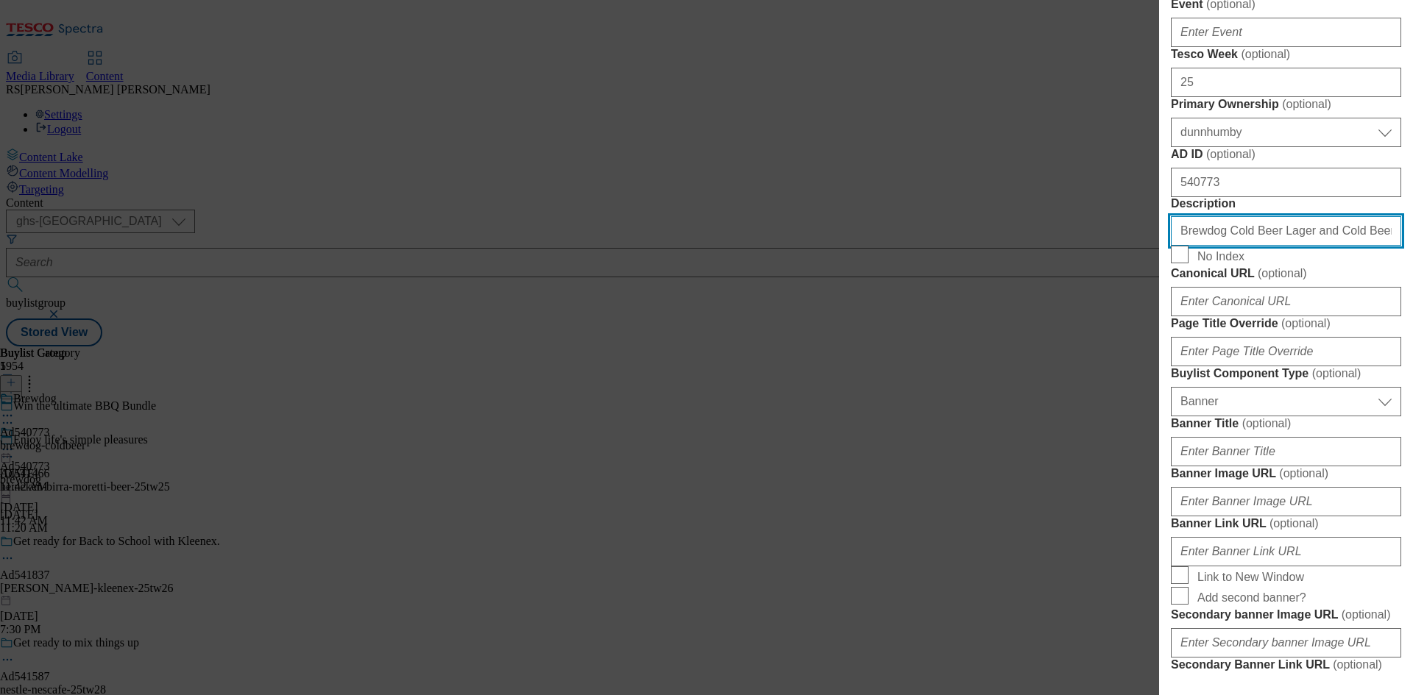
click at [1255, 246] on input "Brewdog Cold Beer Lager and Cold Beer" at bounding box center [1286, 230] width 230 height 29
paste input "Dog Cold Beer 10 x 440ml"
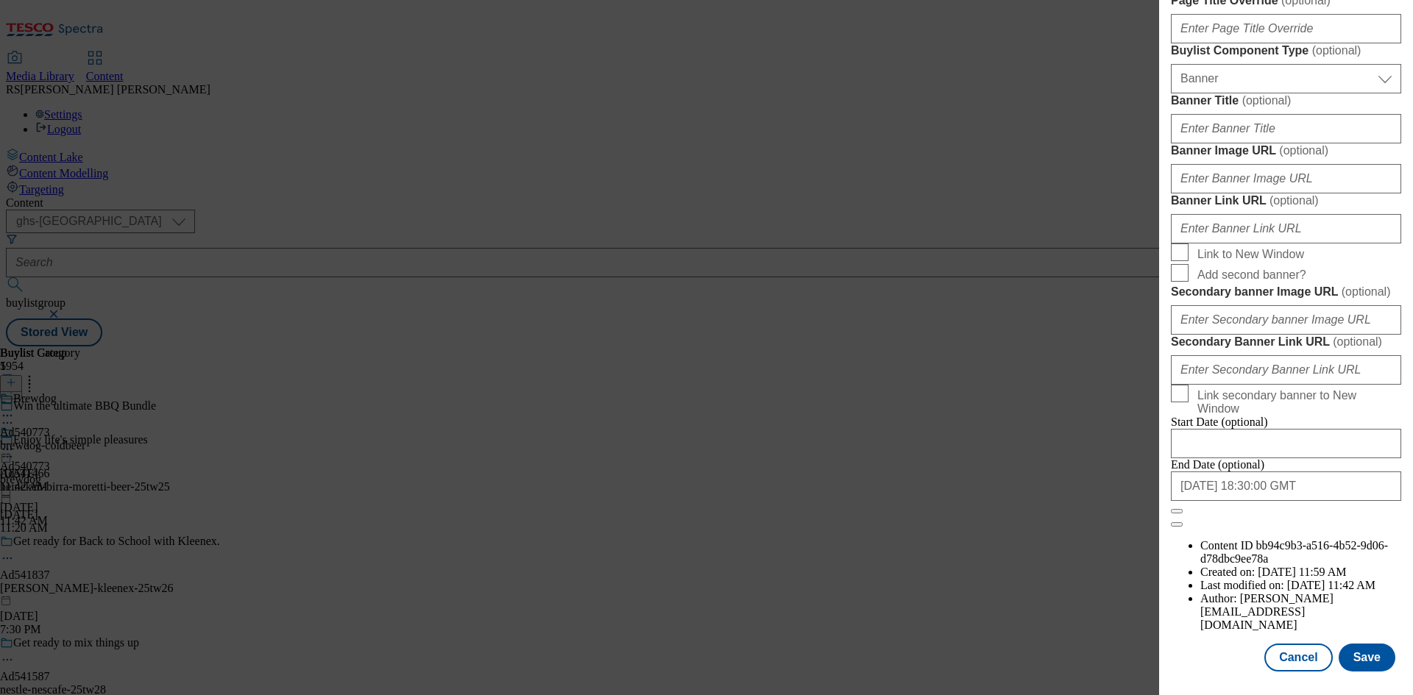
scroll to position [1445, 0]
type input "BrewDog Cold Beer 10 x 440ml"
click at [1367, 659] on button "Save" at bounding box center [1367, 658] width 57 height 28
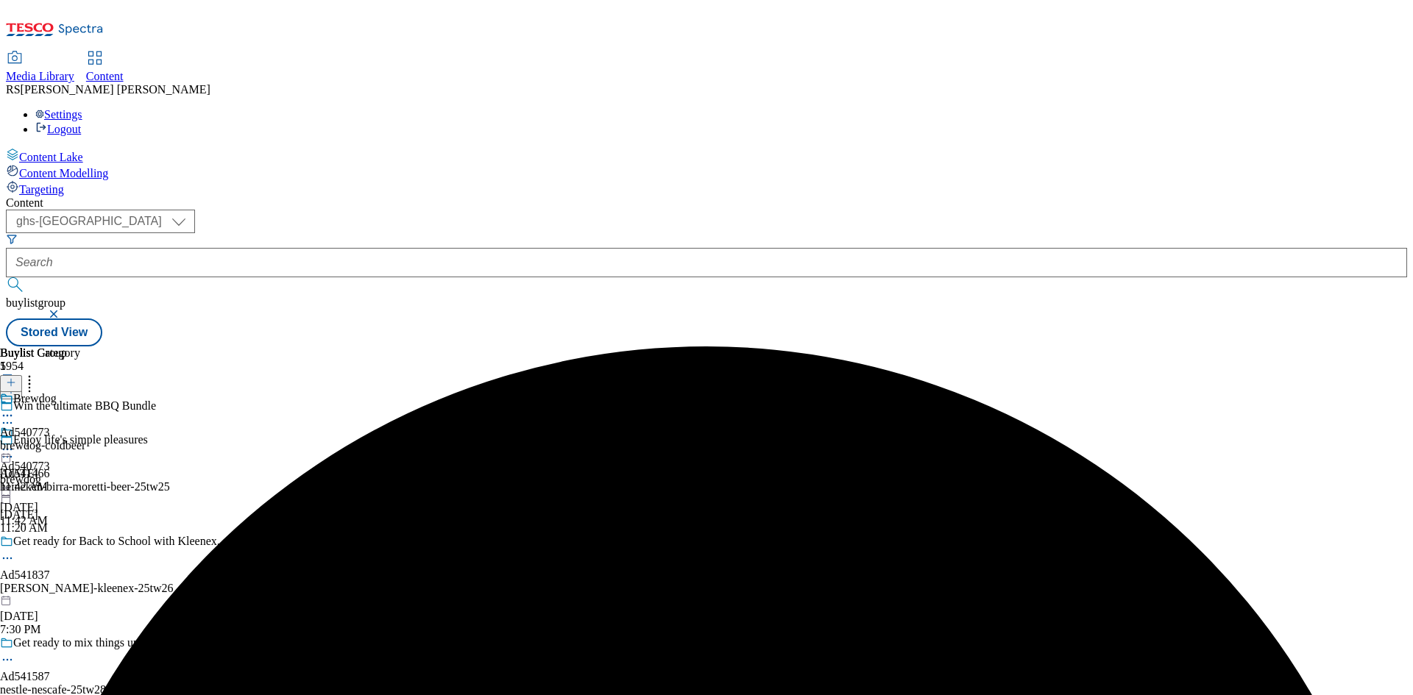
click at [15, 408] on icon at bounding box center [7, 415] width 15 height 15
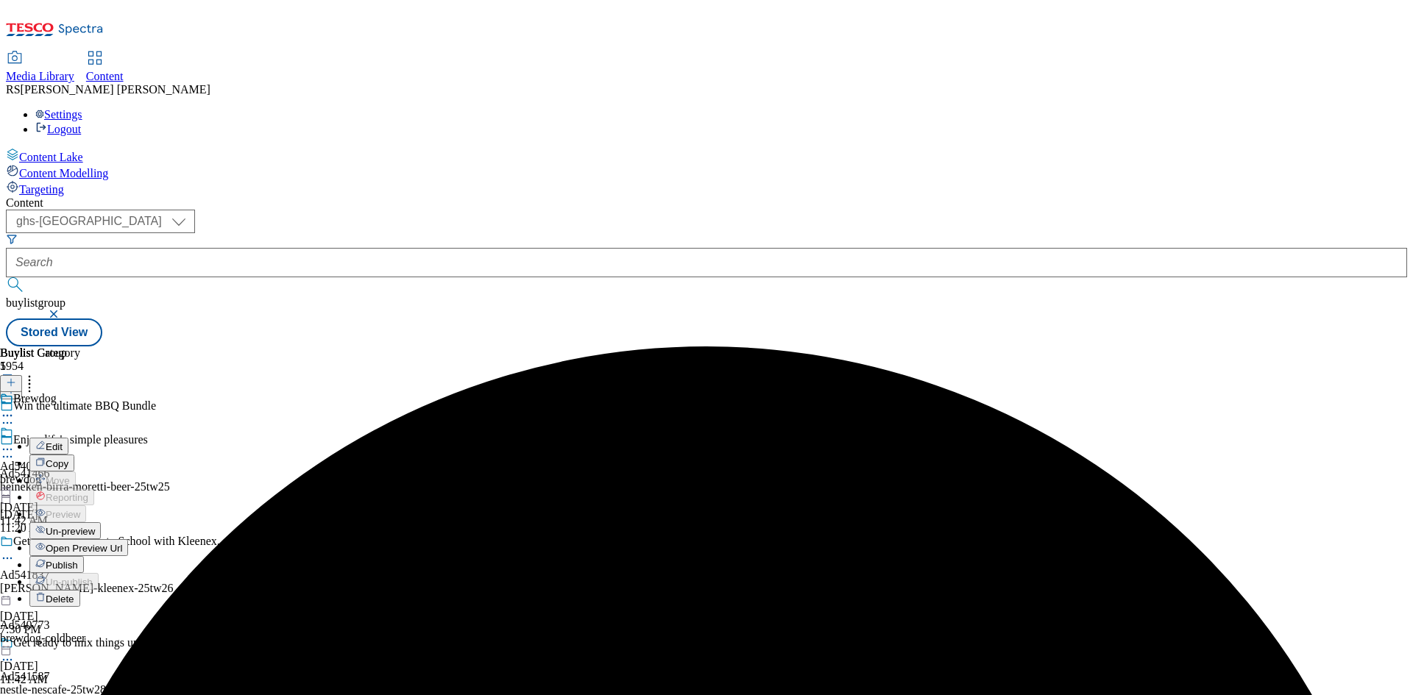
click at [68, 438] on button "Edit" at bounding box center [48, 446] width 39 height 17
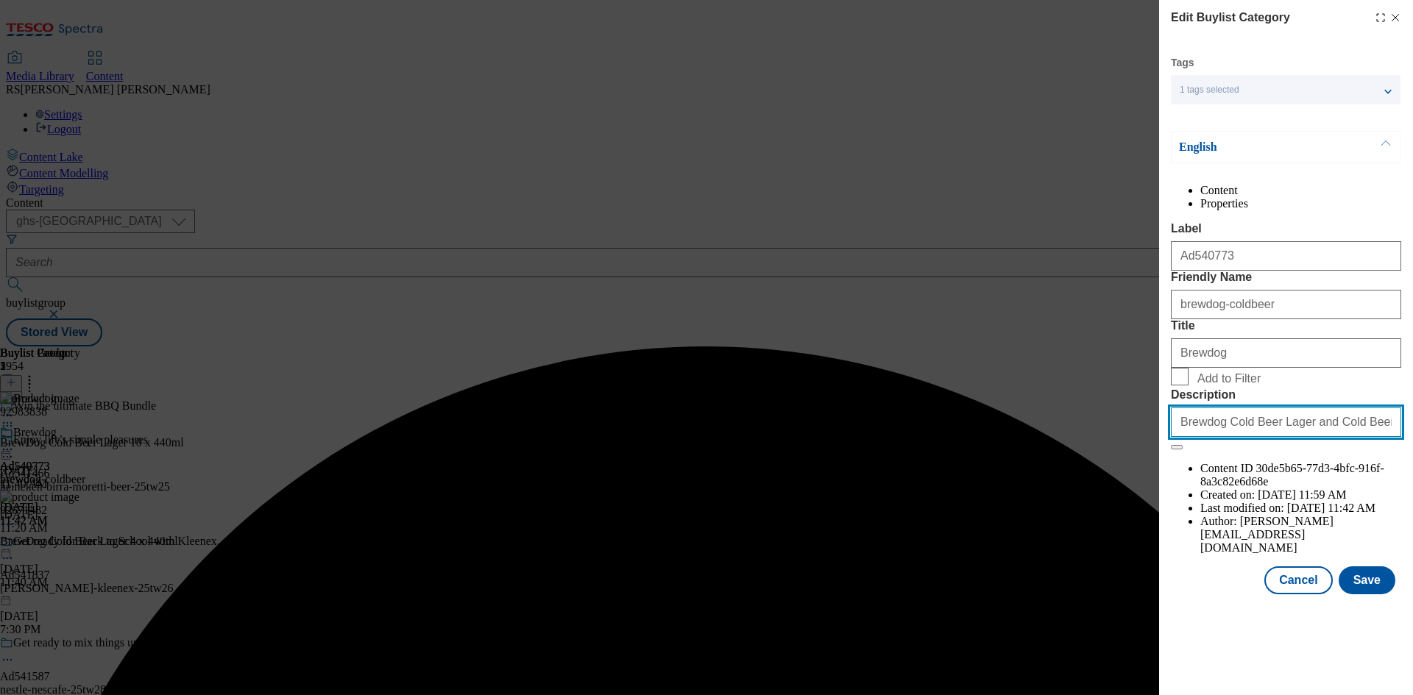
click at [1317, 437] on input "Brewdog Cold Beer Lager and Cold Beer" at bounding box center [1286, 422] width 230 height 29
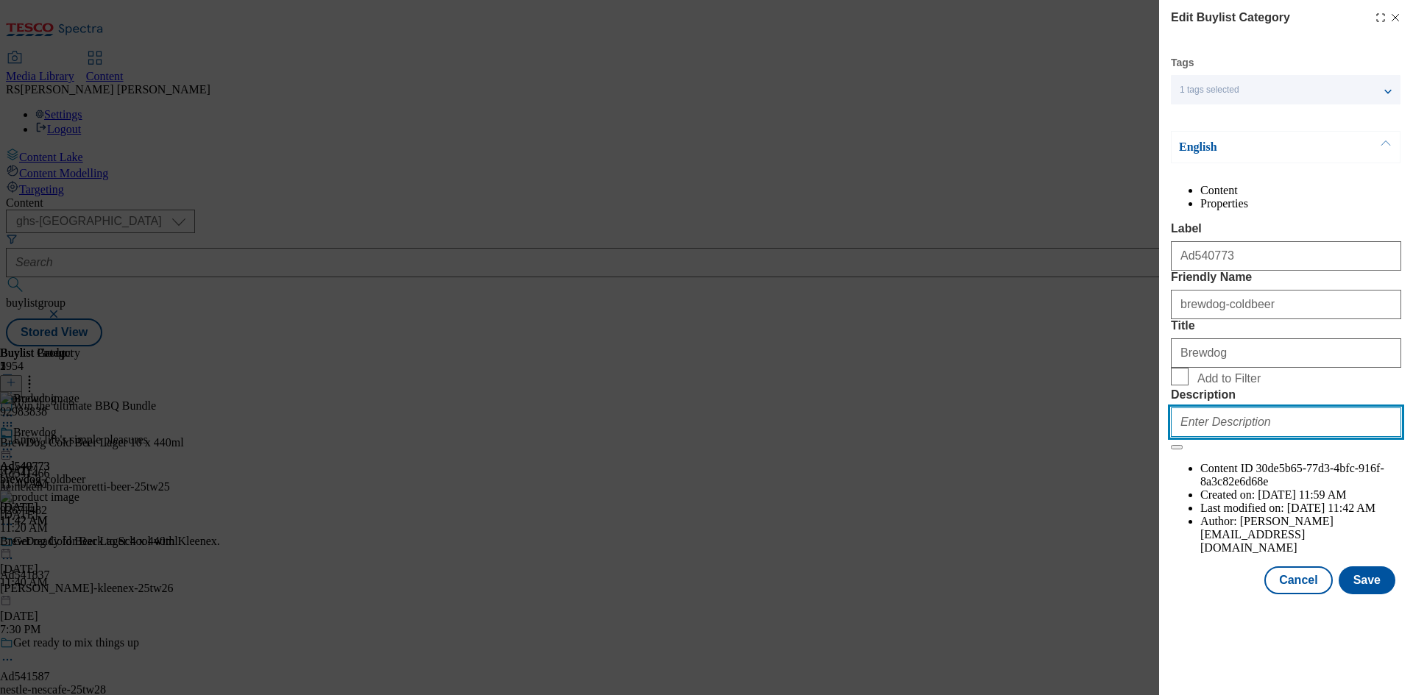
paste input "BrewDog Cold Beer 10 x 440ml"
type input "BrewDog Cold Beer 10 x 440ml"
click at [1372, 595] on button "Save" at bounding box center [1367, 581] width 57 height 28
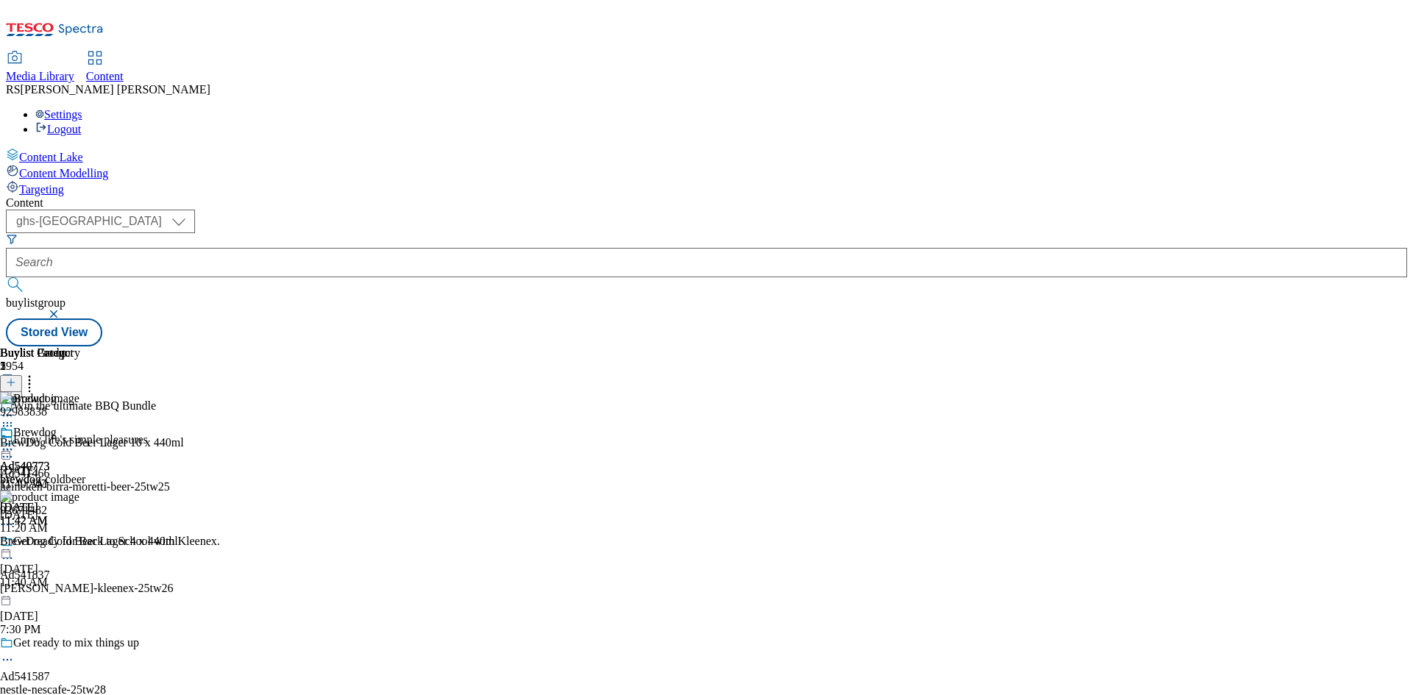
scroll to position [4, 0]
click at [15, 442] on icon at bounding box center [7, 449] width 15 height 15
click at [80, 543] on span "Preview" at bounding box center [63, 548] width 35 height 11
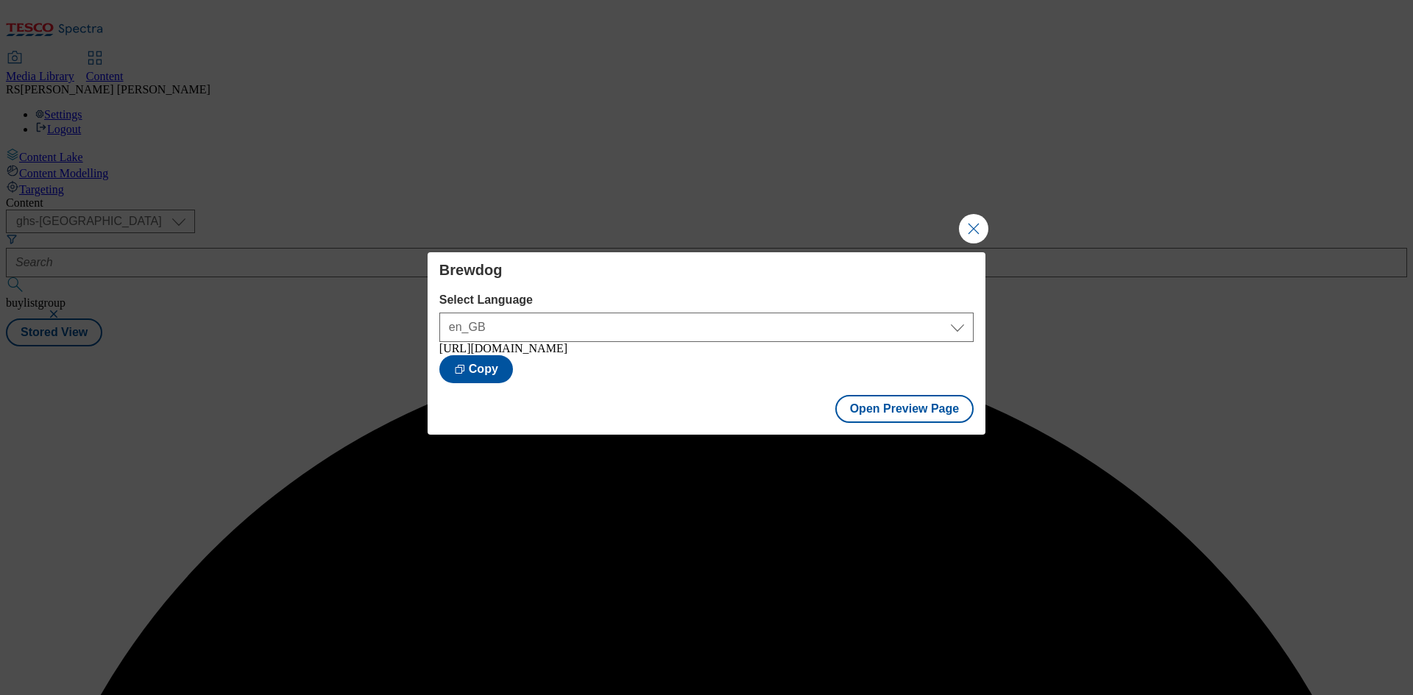
scroll to position [0, 0]
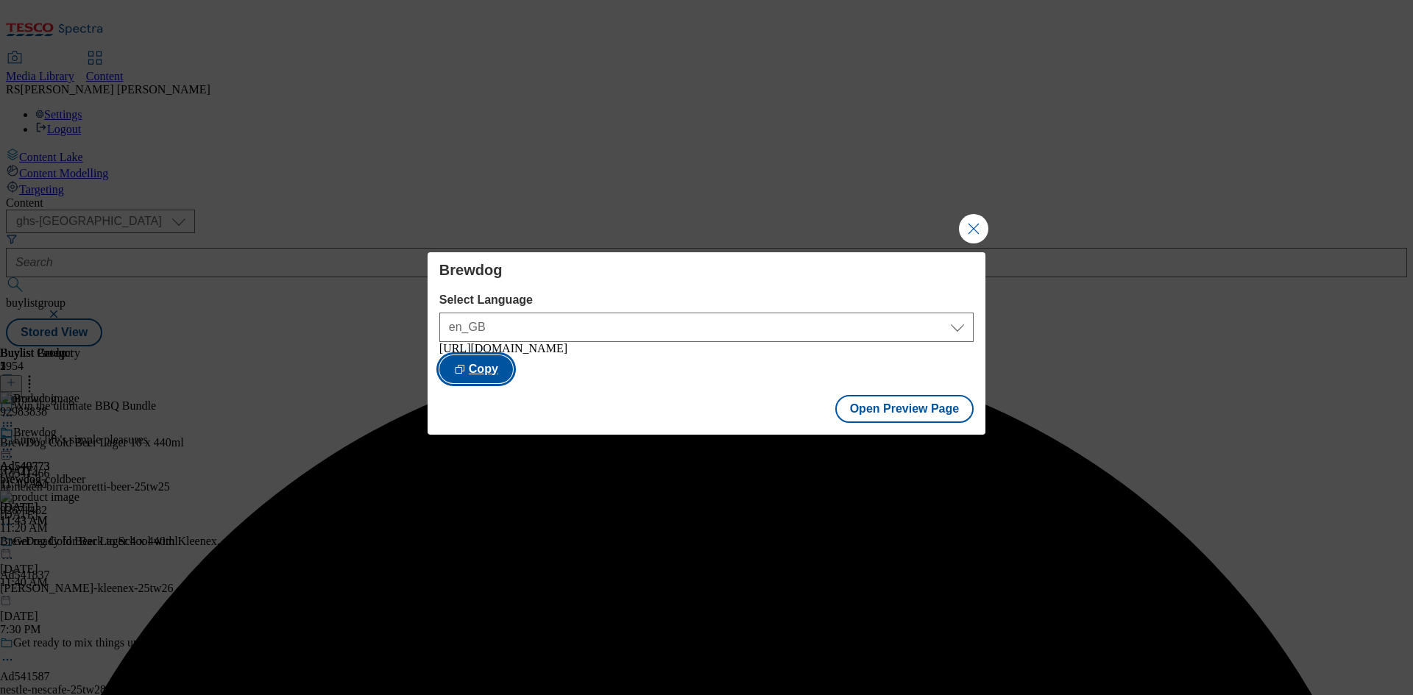
click at [513, 377] on button "Copy" at bounding box center [476, 369] width 74 height 28
click at [974, 214] on button "Close Modal" at bounding box center [973, 228] width 29 height 29
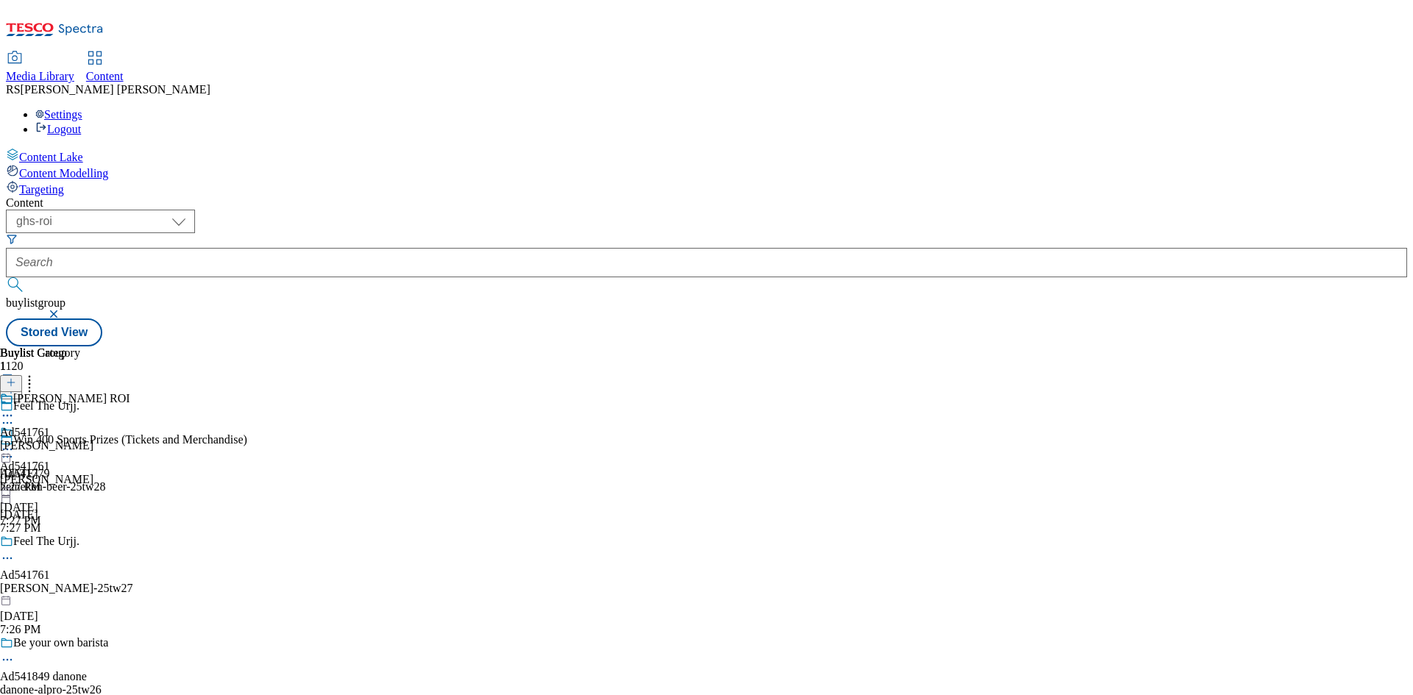
drag, startPoint x: 932, startPoint y: 598, endPoint x: 890, endPoint y: 533, distance: 78.2
click at [130, 494] on div "Muller ROI Ad541761 muller-frijj Aug 13, 2025 7:27 PM" at bounding box center [65, 443] width 130 height 102
click at [1160, 347] on div "Buylist Group 1120 Feel The Urjj. Win 400 Sports Prizes (Tickets and Merchandis…" at bounding box center [706, 347] width 1401 height 0
